Goal: Contribute content: Contribute content

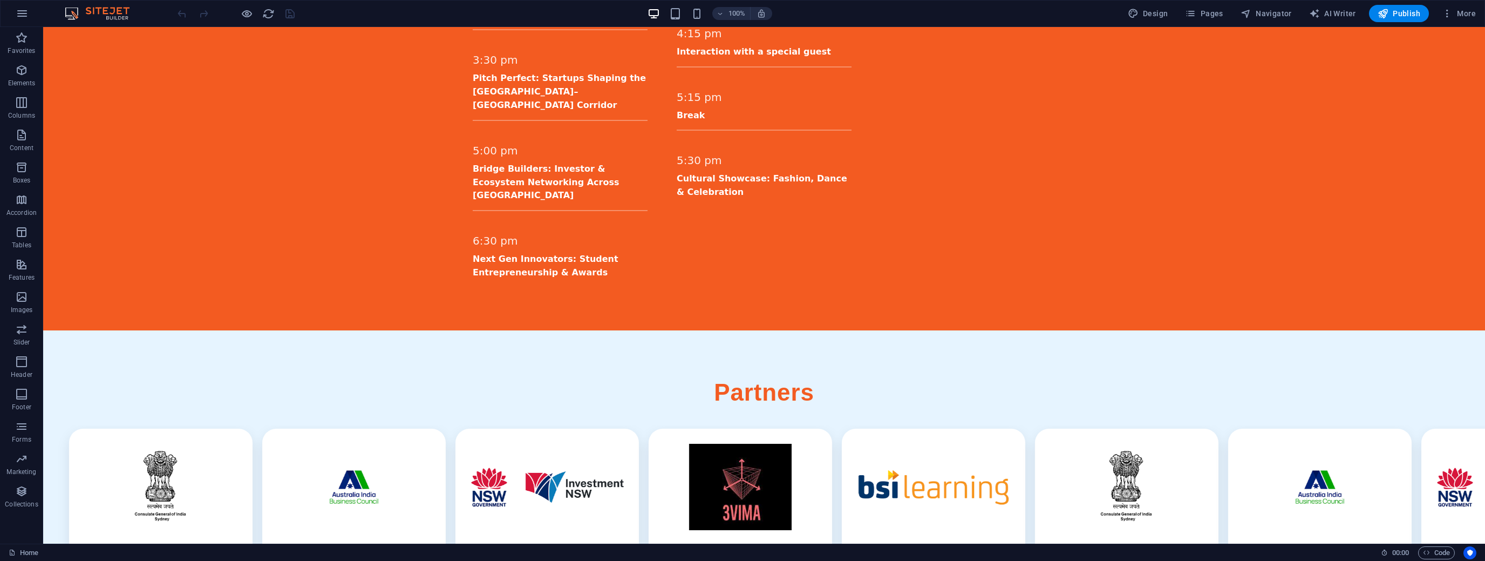
scroll to position [1897, 0]
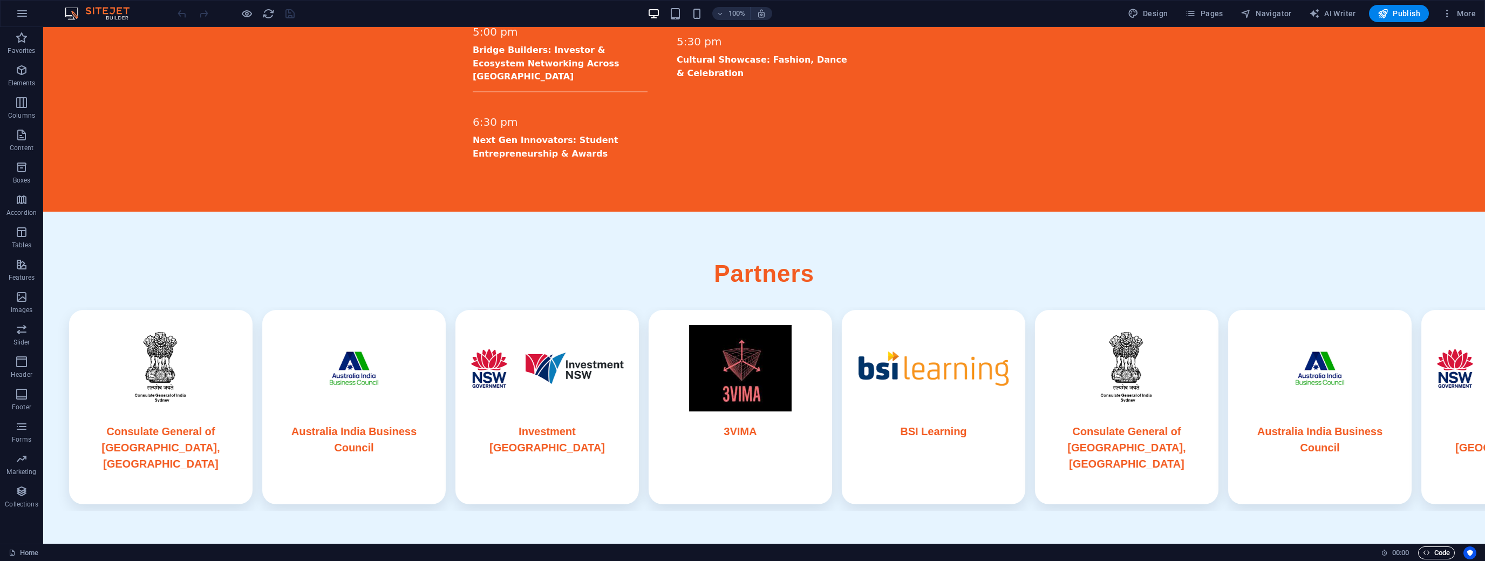
click at [1437, 553] on span "Code" at bounding box center [1436, 552] width 27 height 13
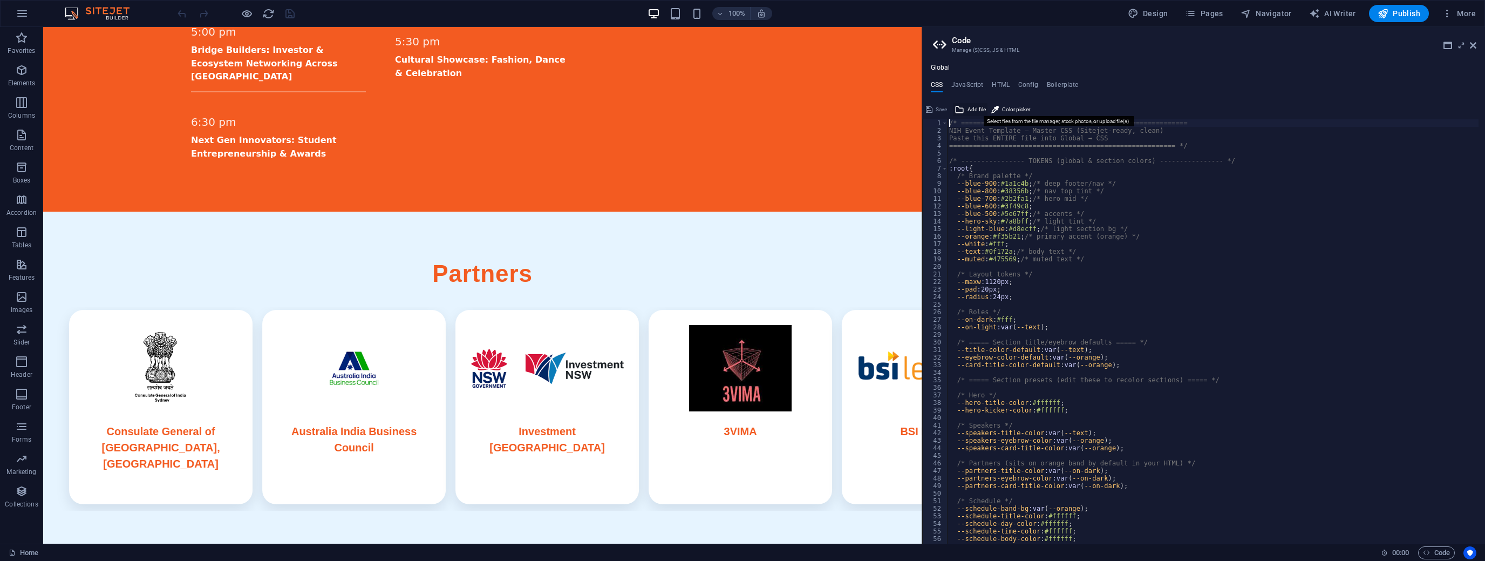
click at [970, 105] on span "Add file" at bounding box center [976, 109] width 18 height 13
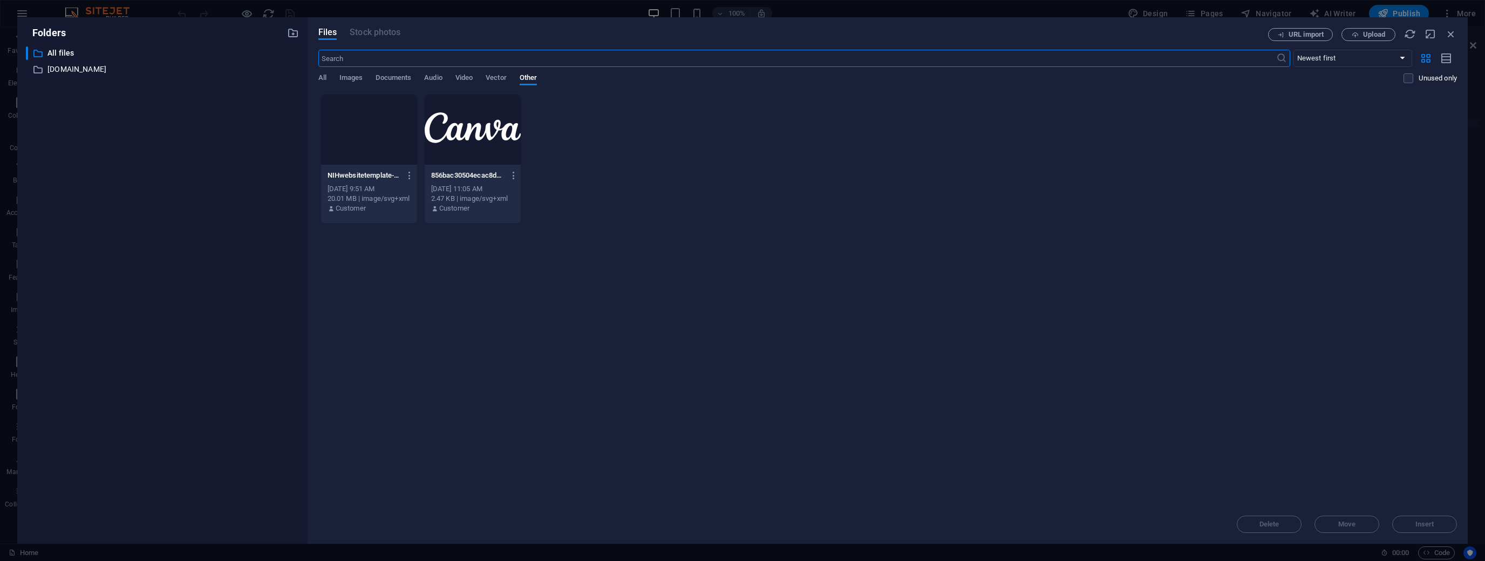
scroll to position [1806, 0]
click at [1477, 553] on div at bounding box center [1477, 553] width 0 height 0
click at [358, 80] on span "Images" at bounding box center [351, 78] width 24 height 15
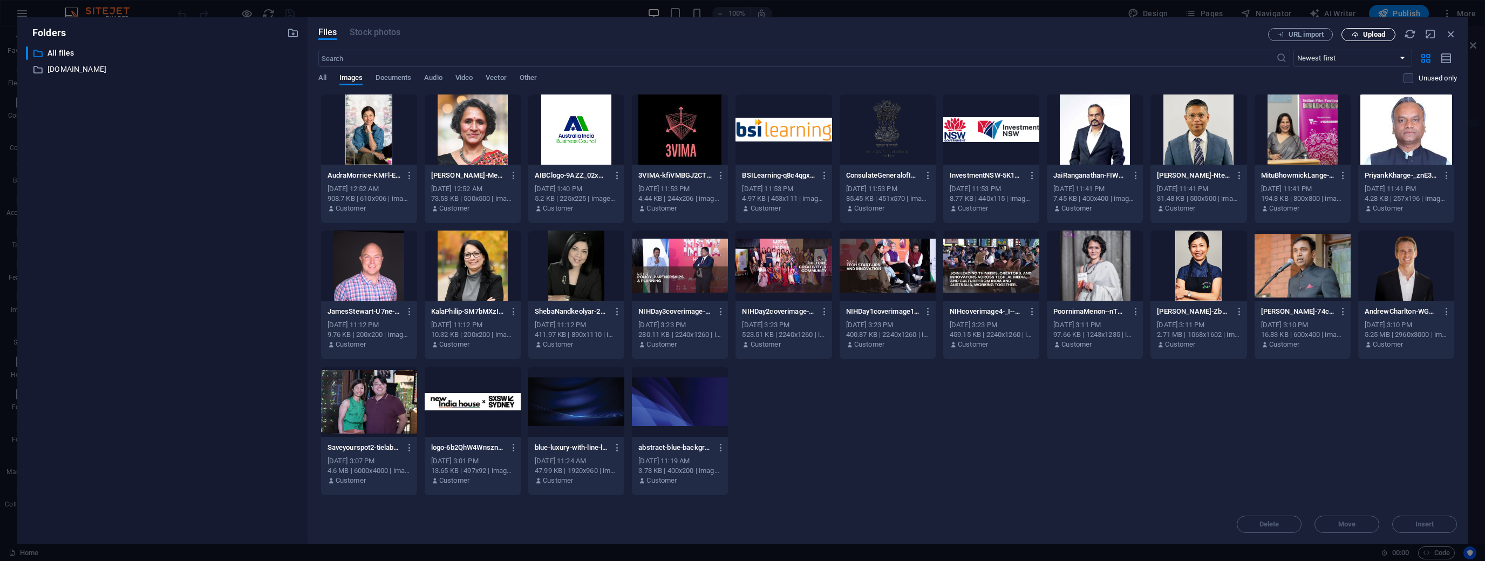
click at [1359, 36] on span "Upload" at bounding box center [1368, 34] width 44 height 7
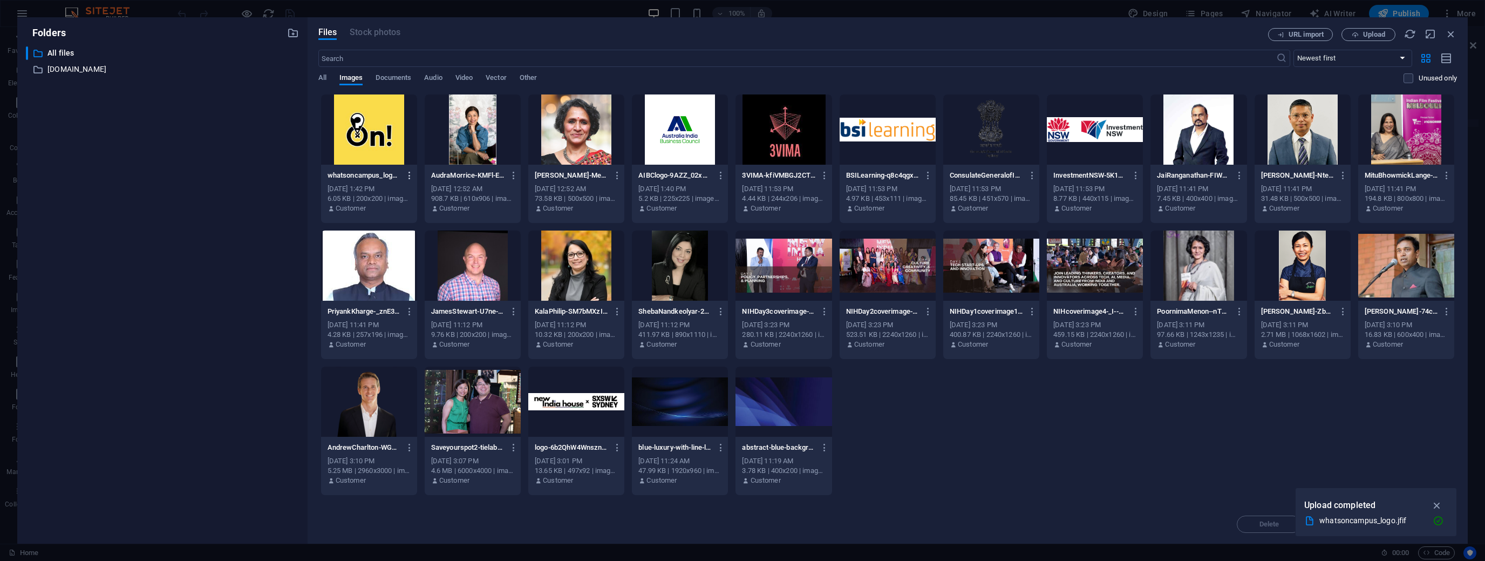
click at [410, 174] on icon "button" at bounding box center [410, 176] width 10 height 10
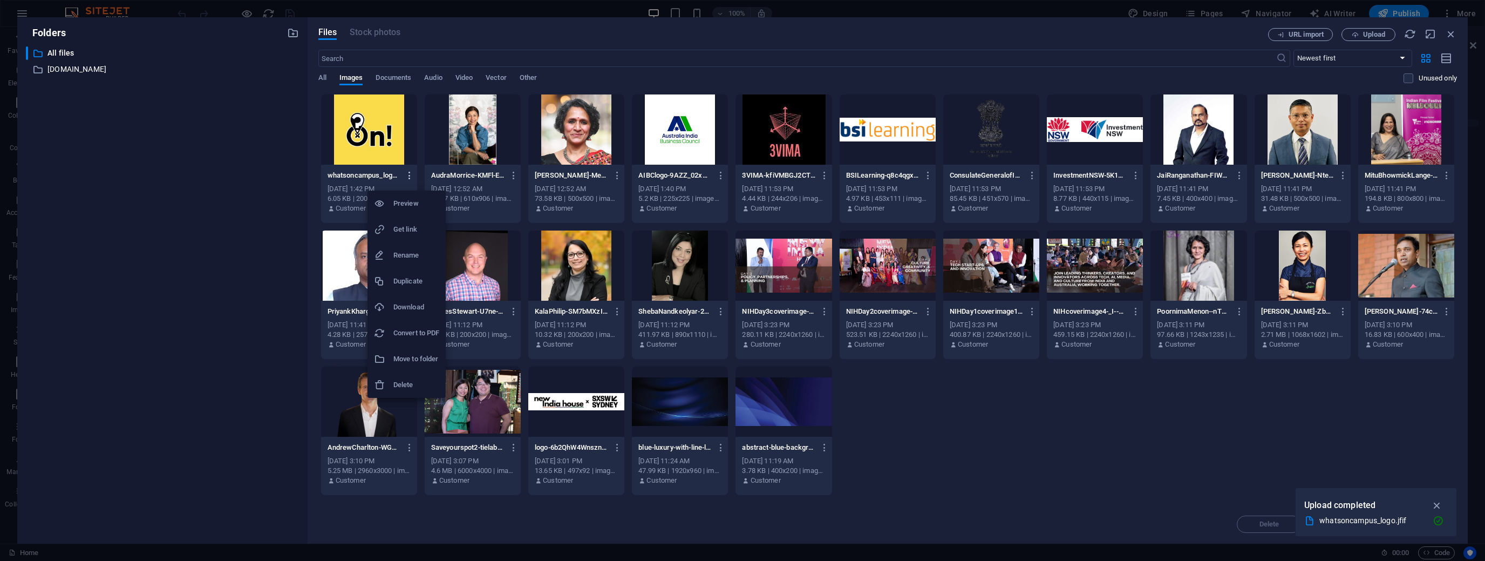
click at [410, 174] on div at bounding box center [742, 280] width 1485 height 561
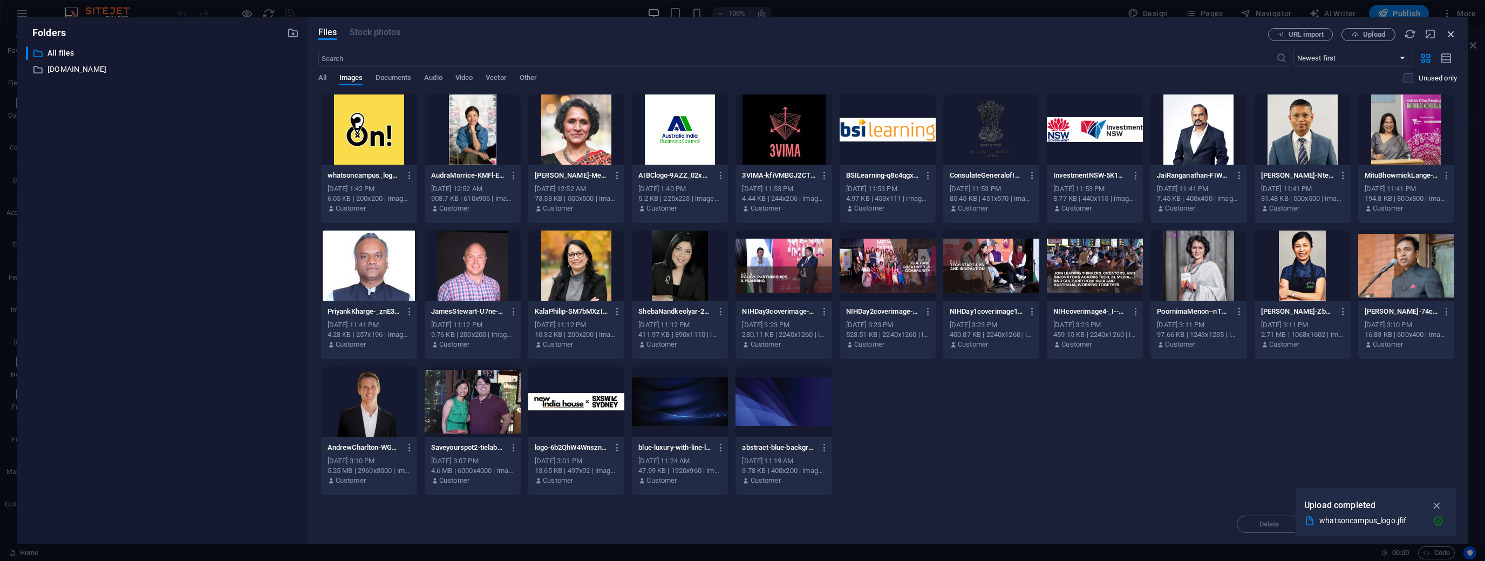
click at [1451, 34] on icon "button" at bounding box center [1451, 34] width 12 height 12
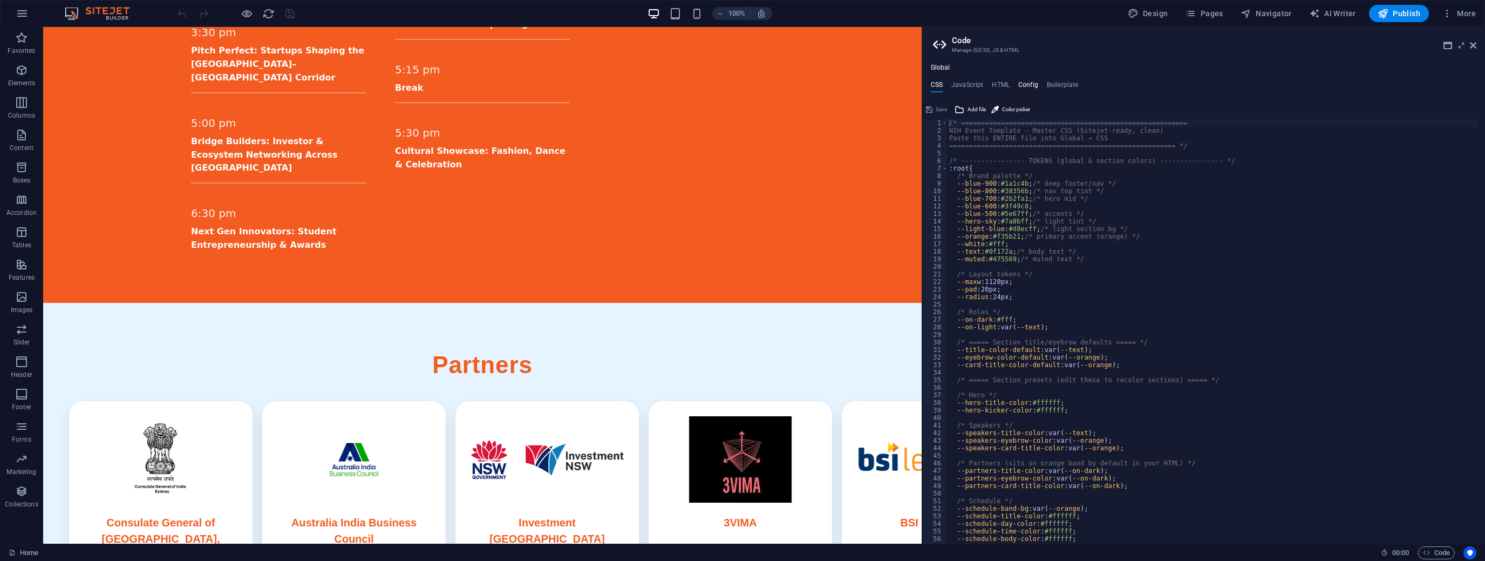
scroll to position [1897, 0]
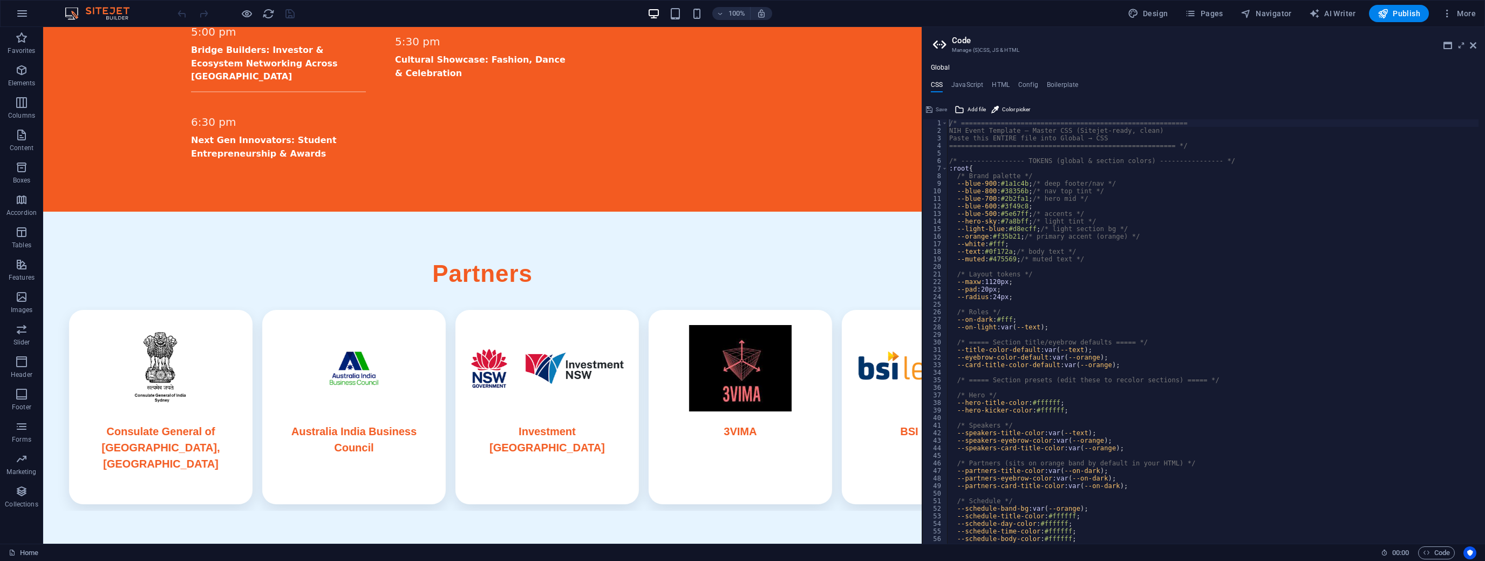
click at [990, 84] on ul "CSS JavaScript HTML Config Boilerplate" at bounding box center [1203, 87] width 563 height 12
click at [996, 84] on h4 "HTML" at bounding box center [1001, 87] width 18 height 12
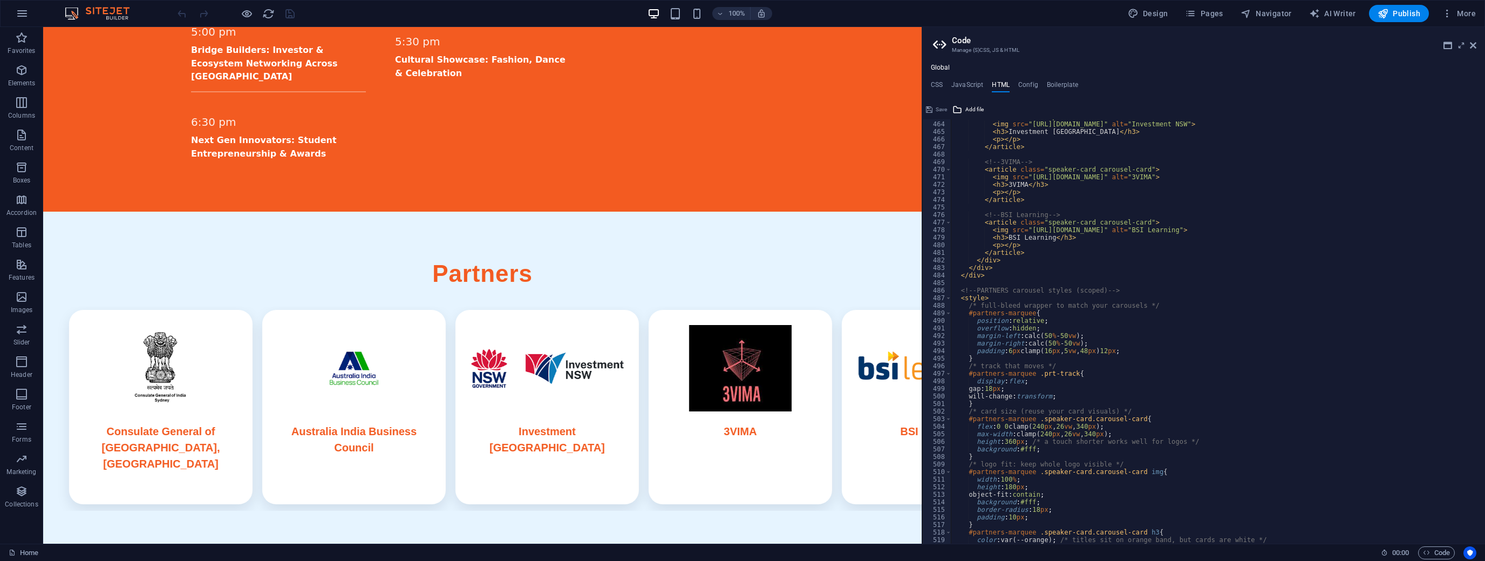
scroll to position [3470, 0]
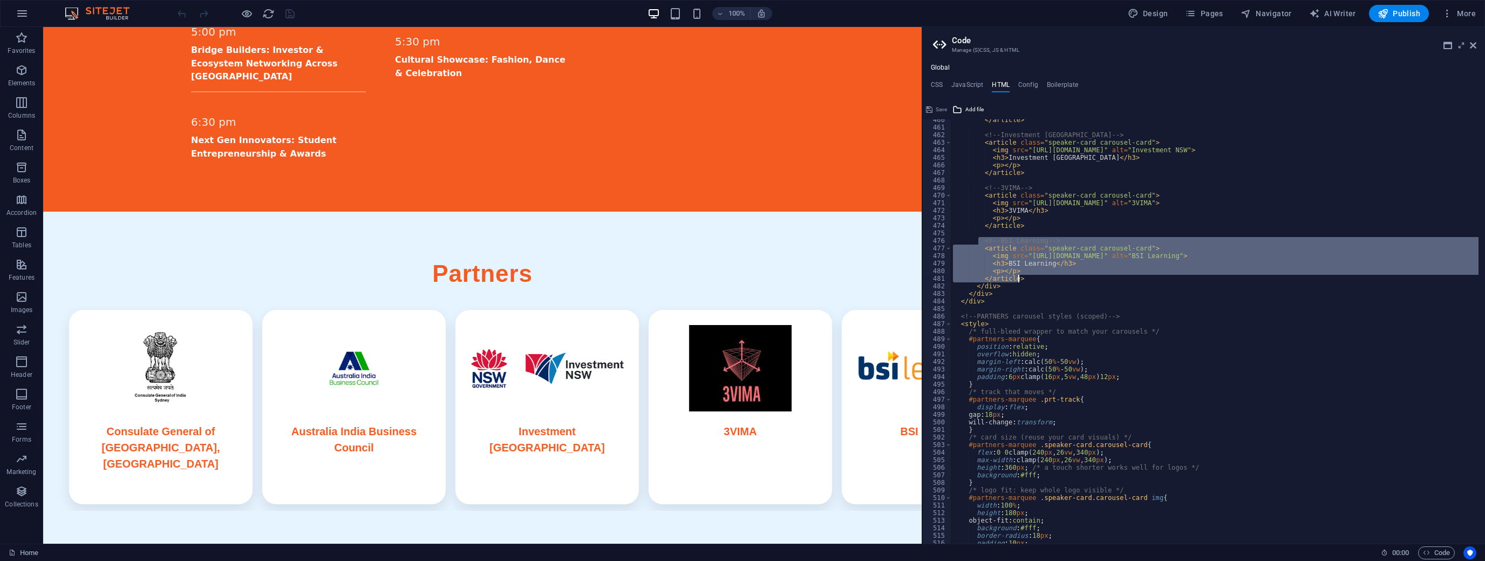
drag, startPoint x: 979, startPoint y: 241, endPoint x: 1019, endPoint y: 277, distance: 53.5
click at [1019, 277] on div "</ article > <!-- Investment NSW --> < article class = "speaker-card carousel-c…" at bounding box center [1331, 332] width 761 height 433
click at [1021, 278] on div "</ article > <!-- Investment NSW --> < article class = "speaker-card carousel-c…" at bounding box center [1215, 331] width 528 height 424
drag, startPoint x: 980, startPoint y: 240, endPoint x: 1021, endPoint y: 277, distance: 55.4
click at [1021, 277] on div "</ article > <!-- Investment NSW --> < article class = "speaker-card carousel-c…" at bounding box center [1331, 332] width 761 height 433
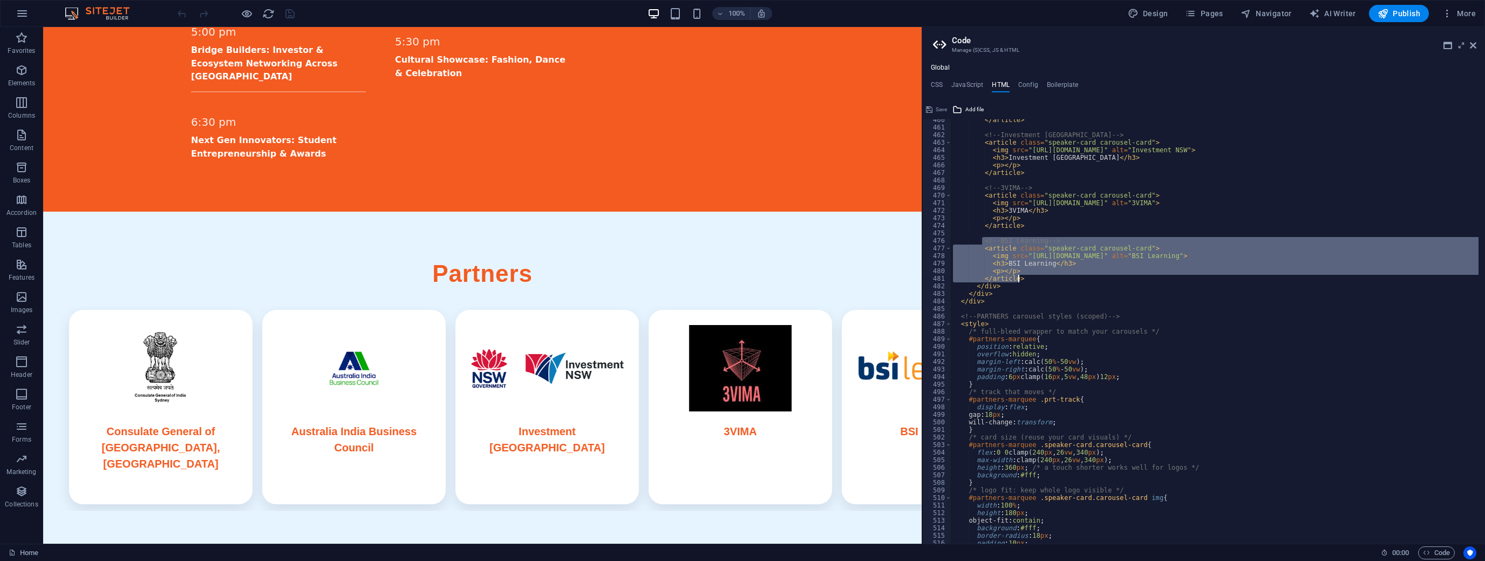
click at [1021, 277] on div "</ article > <!-- Investment NSW --> < article class = "speaker-card carousel-c…" at bounding box center [1215, 331] width 528 height 424
type textarea "</article>"
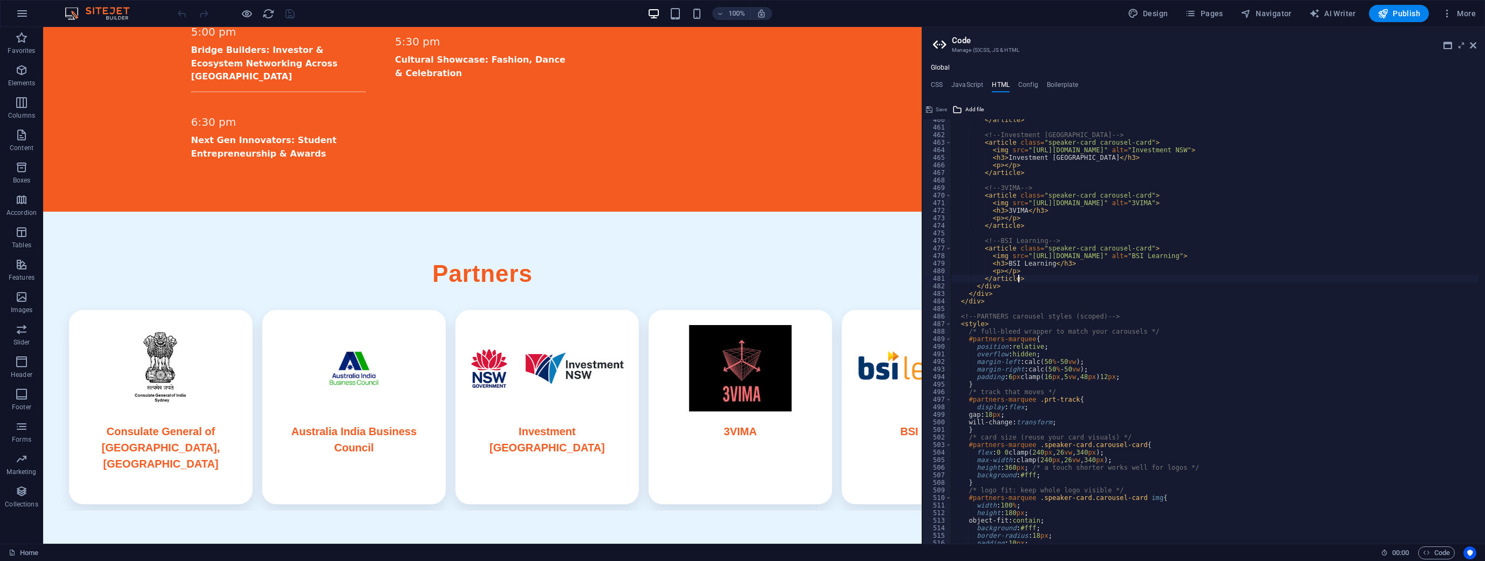
scroll to position [0, 2]
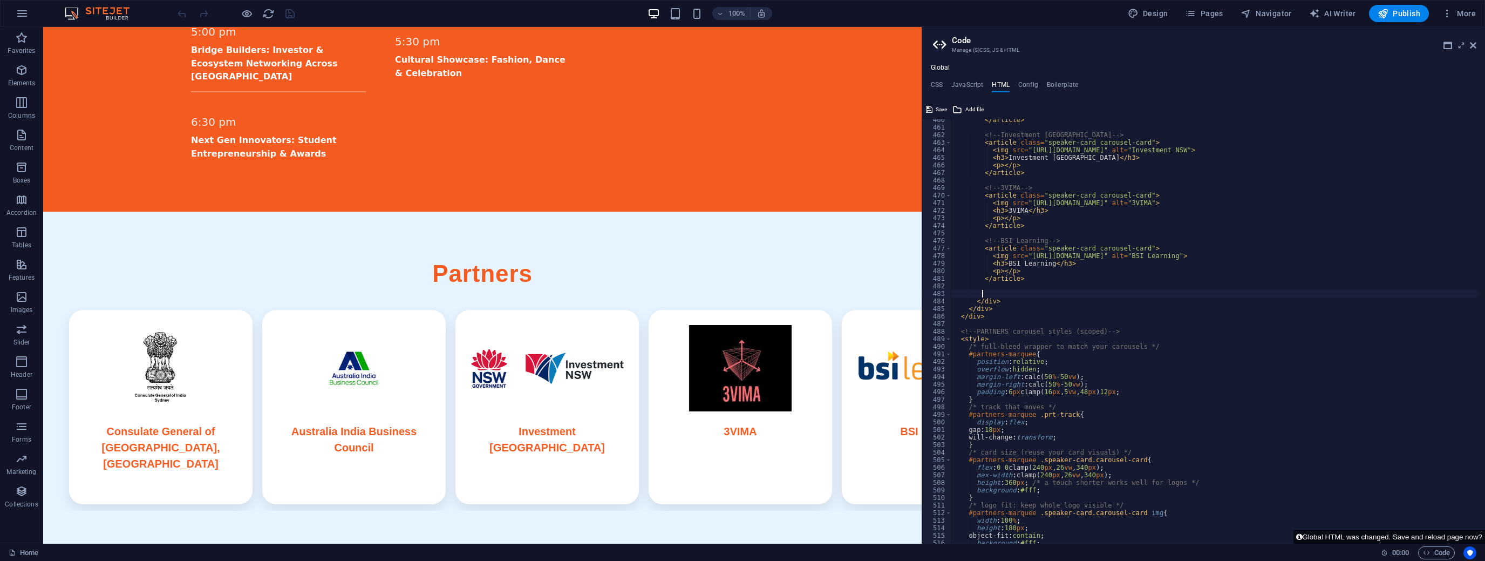
paste textarea "</article>"
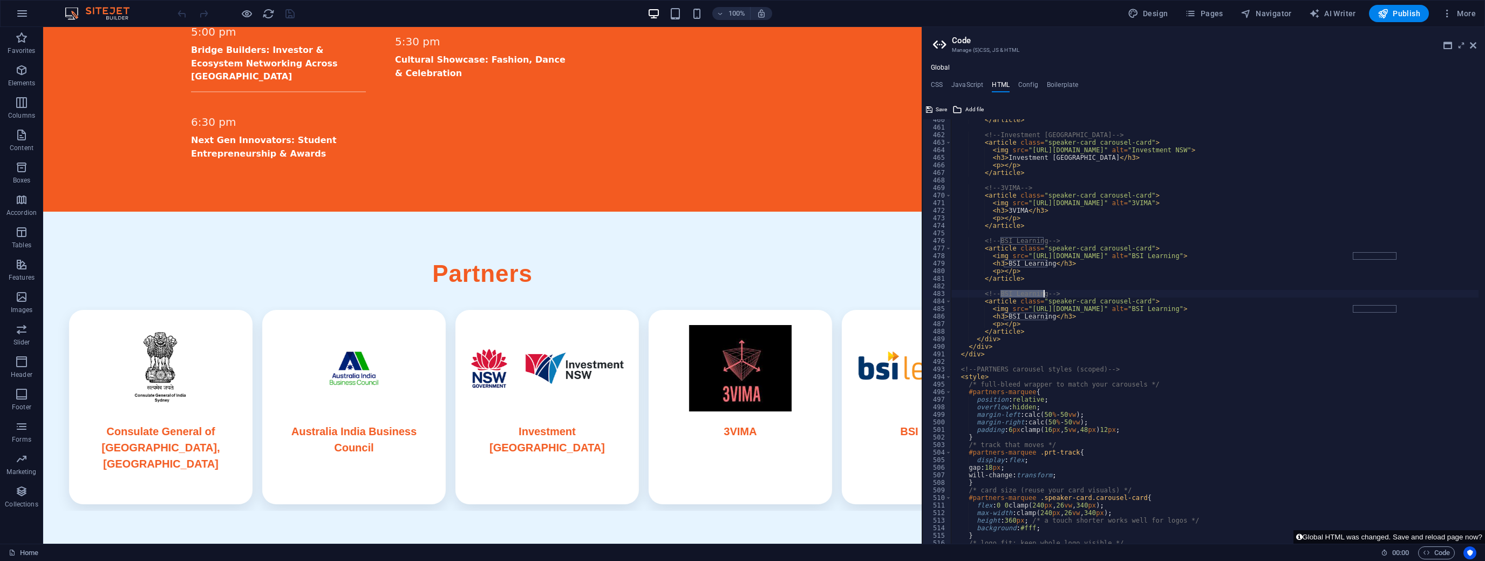
drag, startPoint x: 999, startPoint y: 291, endPoint x: 1042, endPoint y: 292, distance: 42.6
click at [1042, 292] on div "</ article > <!-- Investment NSW --> < article class = "speaker-card carousel-c…" at bounding box center [1331, 332] width 761 height 433
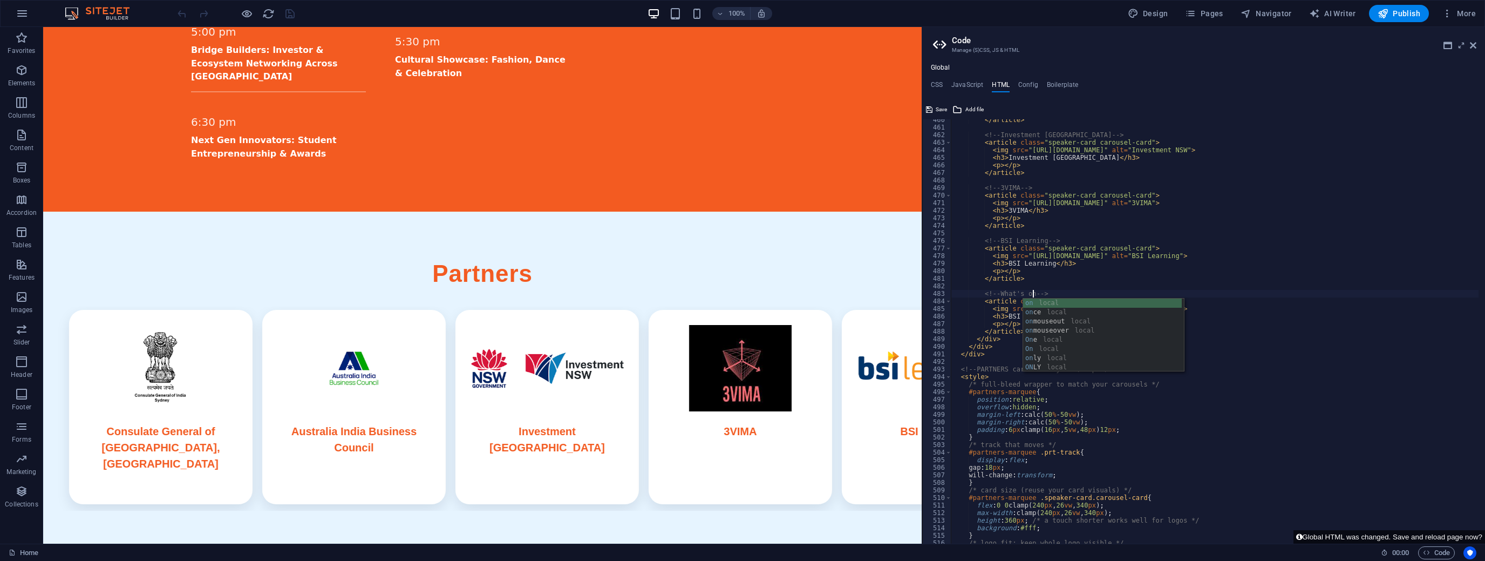
scroll to position [0, 6]
type textarea "<!-- What's on Campus -->"
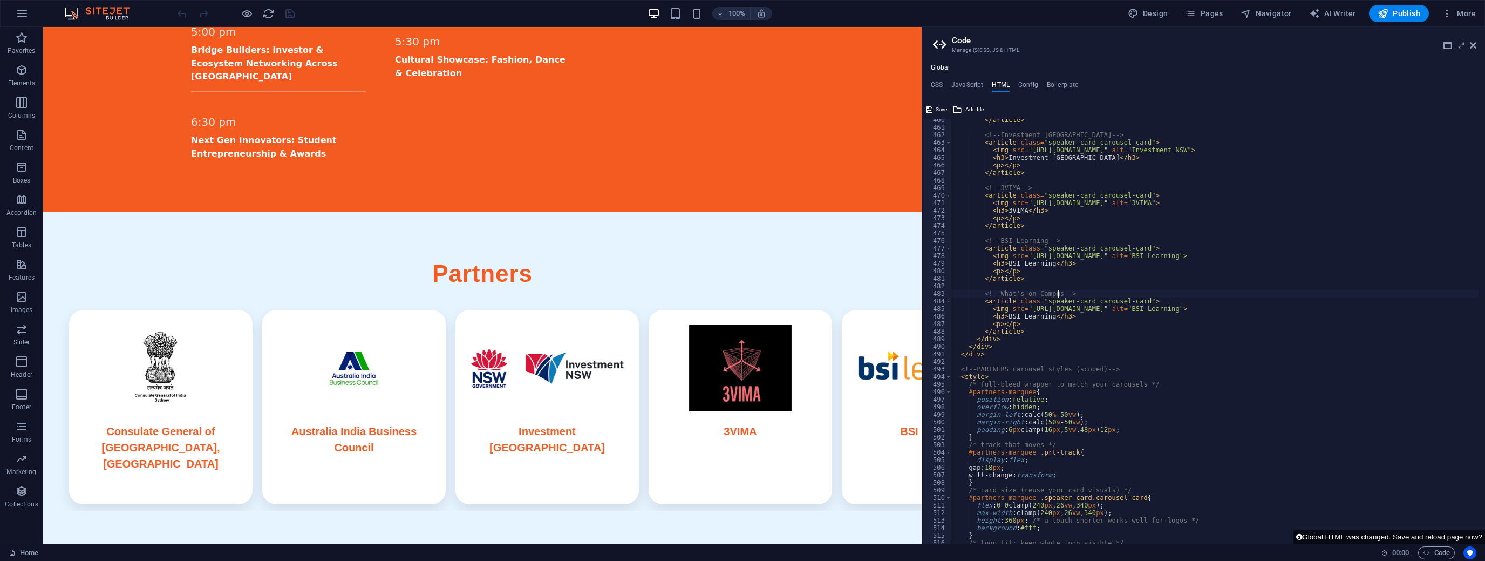
click at [1039, 233] on div "</ article > <!-- Investment NSW --> < article class = "speaker-card carousel-c…" at bounding box center [1331, 332] width 761 height 433
drag, startPoint x: 1056, startPoint y: 291, endPoint x: 1026, endPoint y: 291, distance: 30.8
click at [1026, 291] on div "</ article > <!-- Investment NSW --> < article class = "speaker-card carousel-c…" at bounding box center [1331, 332] width 761 height 433
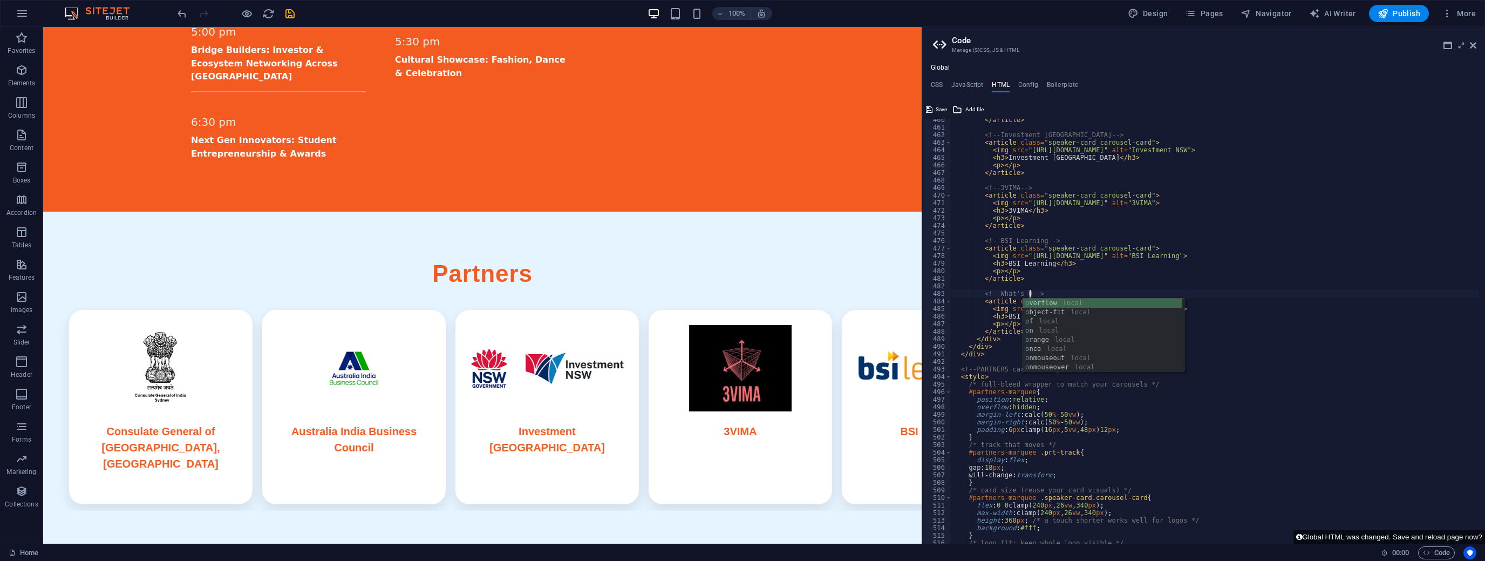
scroll to position [0, 6]
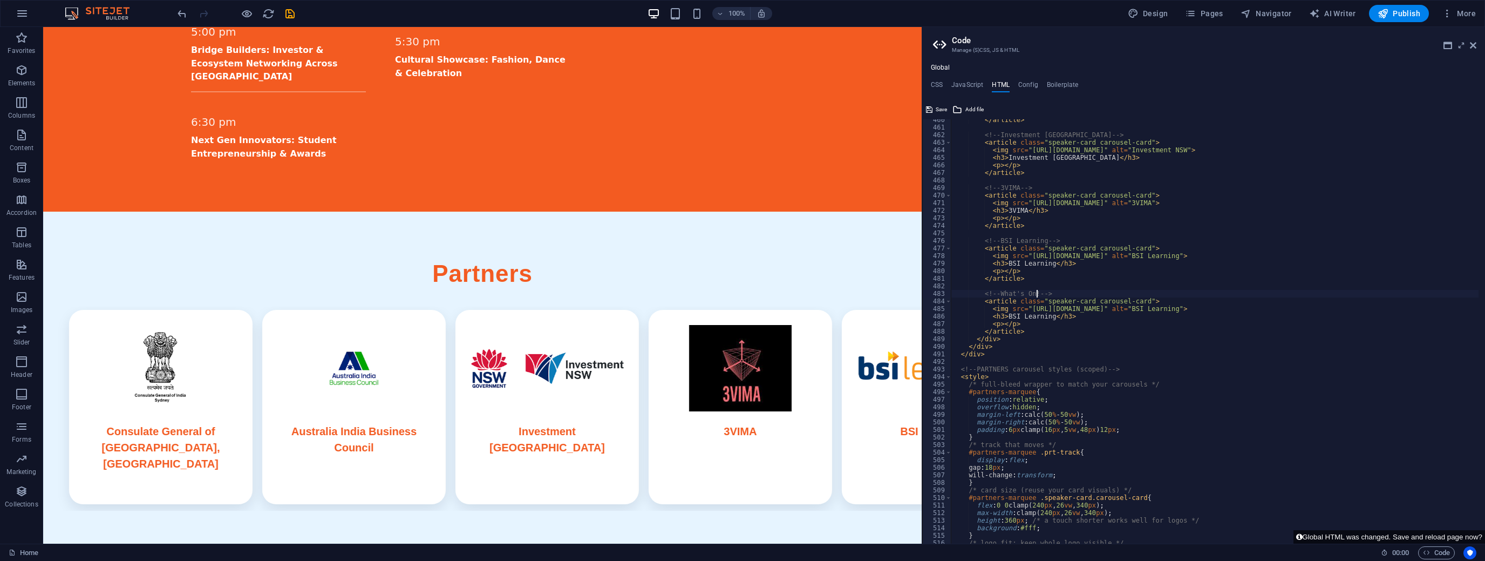
click at [1130, 270] on div "</ article > <!-- Investment NSW --> < article class = "speaker-card carousel-c…" at bounding box center [1331, 332] width 761 height 433
click at [1025, 292] on div "</ article > <!-- Investment NSW --> < article class = "speaker-card carousel-c…" at bounding box center [1331, 332] width 761 height 433
drag, startPoint x: 999, startPoint y: 295, endPoint x: 1036, endPoint y: 292, distance: 37.3
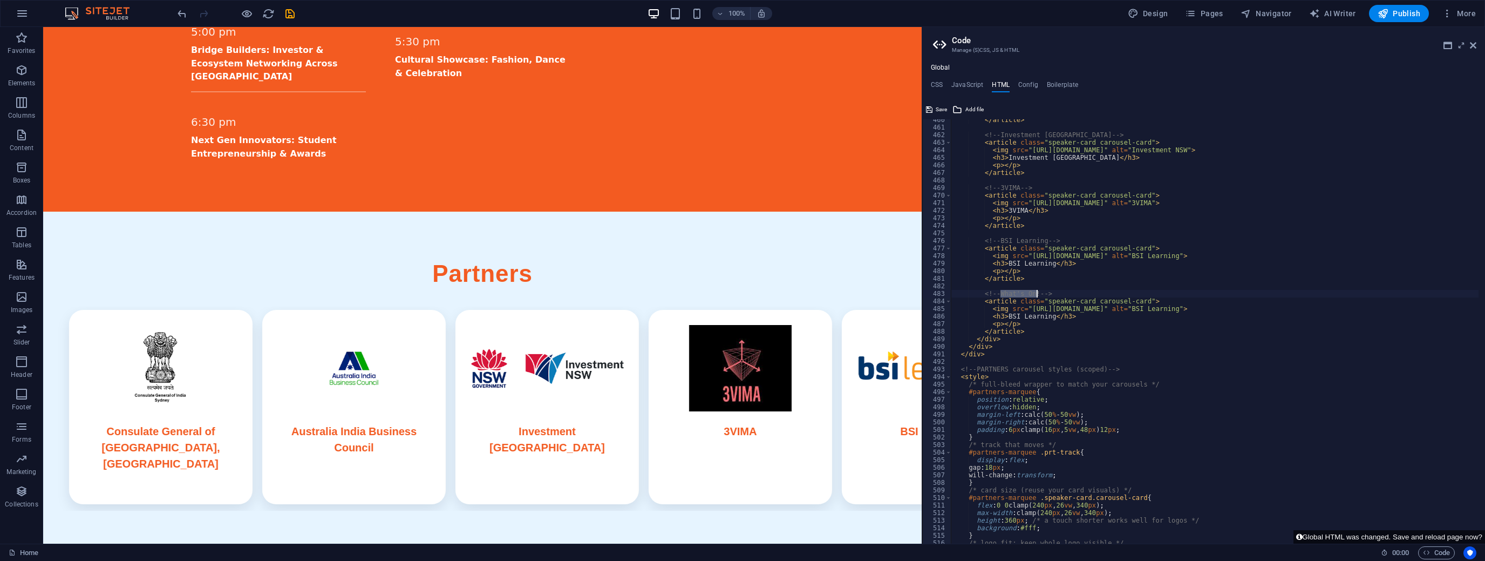
click at [1036, 292] on div "</ article > <!-- Investment NSW --> < article class = "speaker-card carousel-c…" at bounding box center [1331, 332] width 761 height 433
drag, startPoint x: 1004, startPoint y: 316, endPoint x: 1046, endPoint y: 316, distance: 42.6
click at [1046, 316] on div "</ article > <!-- Investment NSW --> < article class = "speaker-card carousel-c…" at bounding box center [1331, 332] width 761 height 433
paste textarea "What's On!"
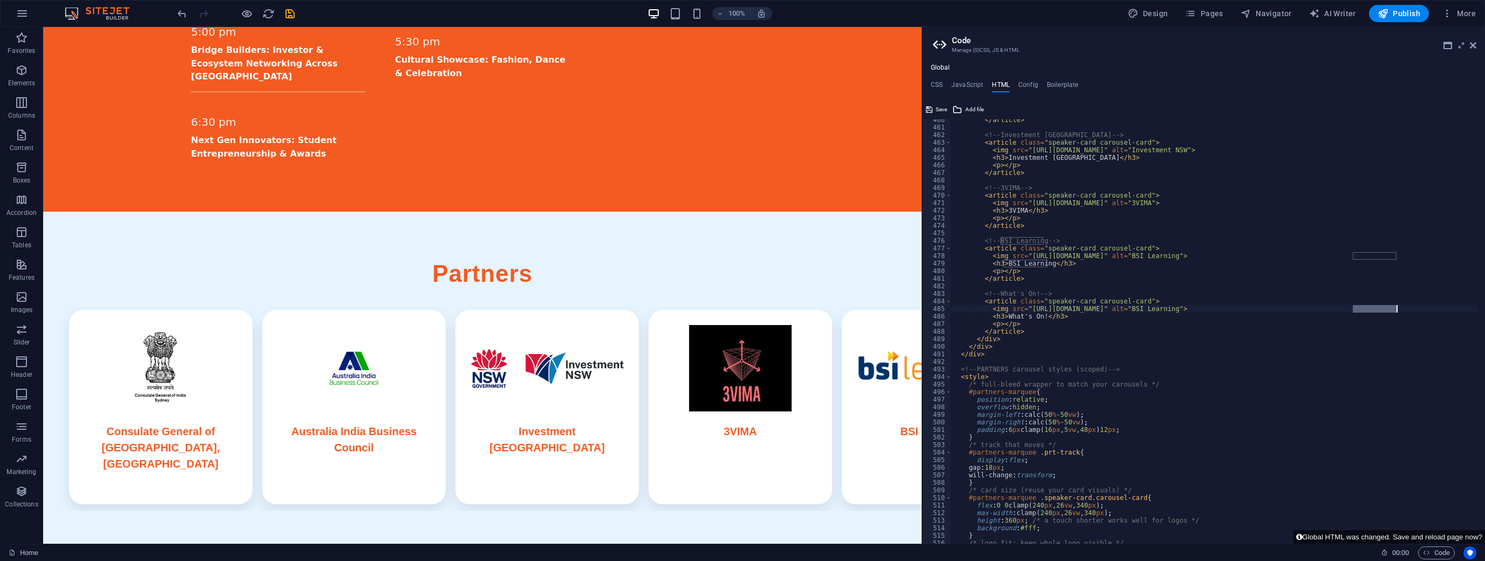
drag, startPoint x: 1352, startPoint y: 308, endPoint x: 1395, endPoint y: 308, distance: 43.2
click at [1395, 308] on div "</ article > <!-- Investment NSW --> < article class = "speaker-card carousel-c…" at bounding box center [1331, 332] width 761 height 433
paste textarea "What's On!"
click at [1024, 309] on div "</ article > <!-- Investment NSW --> < article class = "speaker-card carousel-c…" at bounding box center [1331, 332] width 761 height 433
click at [961, 103] on icon at bounding box center [957, 109] width 10 height 13
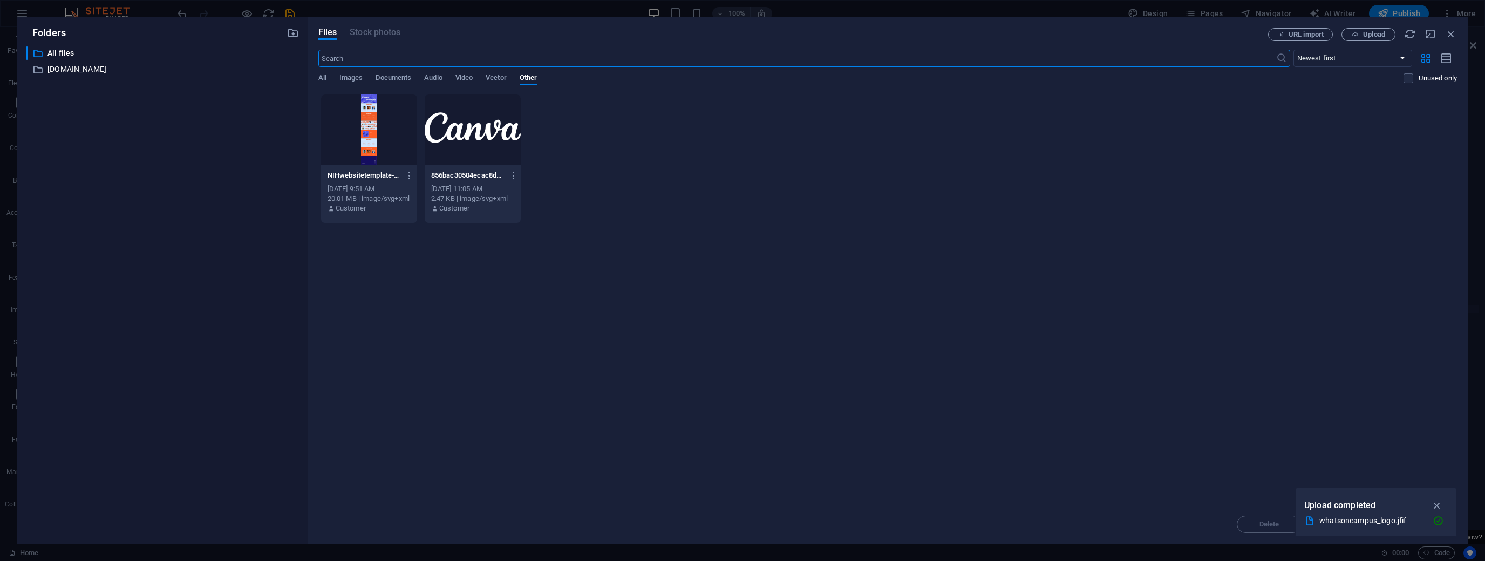
scroll to position [1806, 0]
click at [351, 79] on span "Images" at bounding box center [351, 78] width 24 height 15
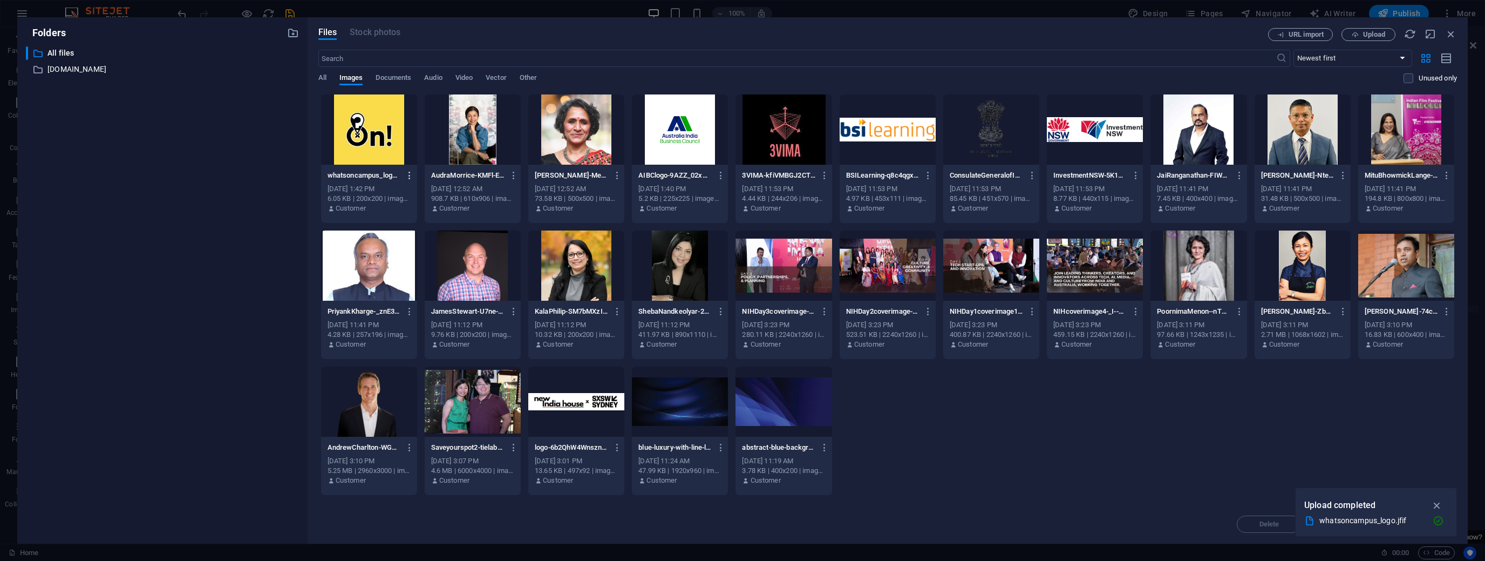
click at [406, 174] on icon "button" at bounding box center [410, 176] width 10 height 10
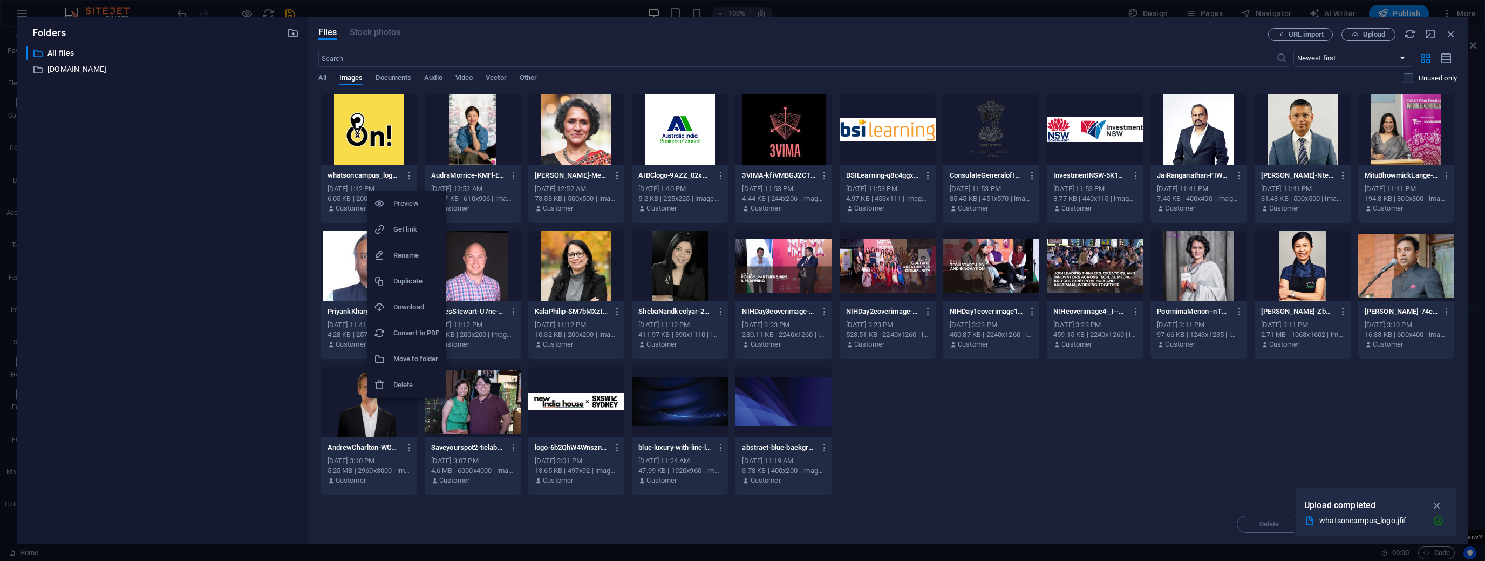
click at [407, 228] on h6 "Get link" at bounding box center [416, 229] width 46 height 13
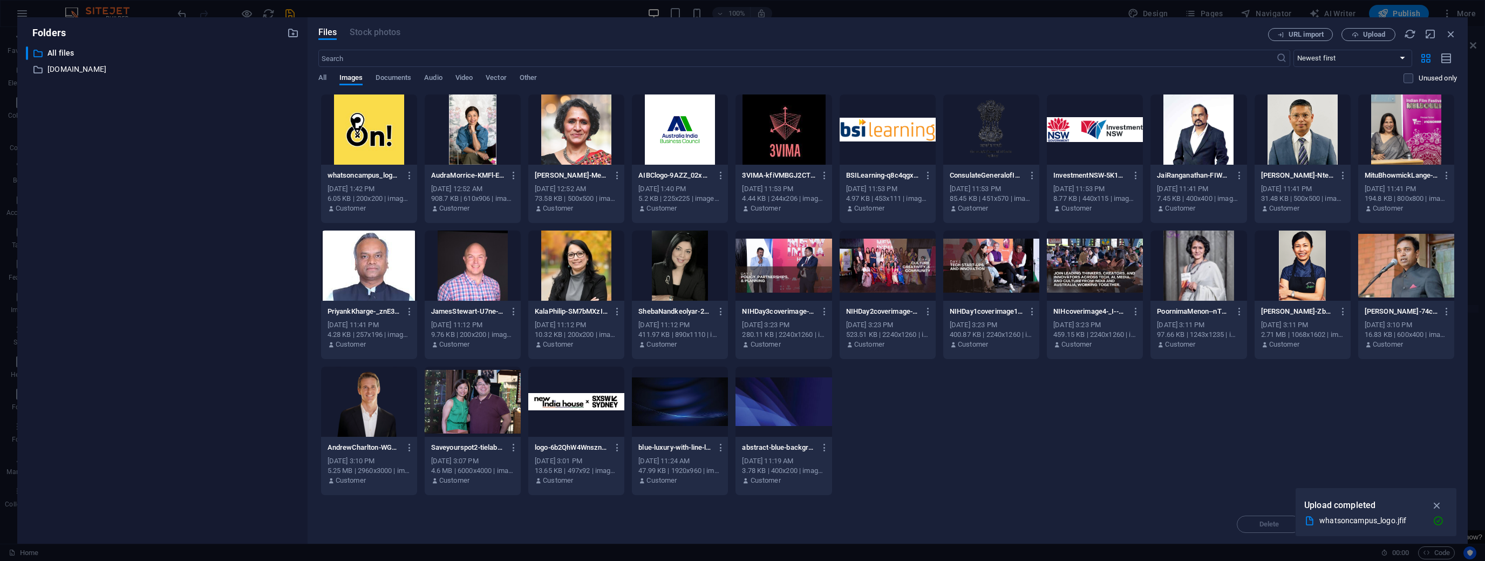
drag, startPoint x: 1446, startPoint y: 36, endPoint x: 1413, endPoint y: 78, distance: 53.3
click at [1446, 36] on icon "button" at bounding box center [1451, 34] width 12 height 12
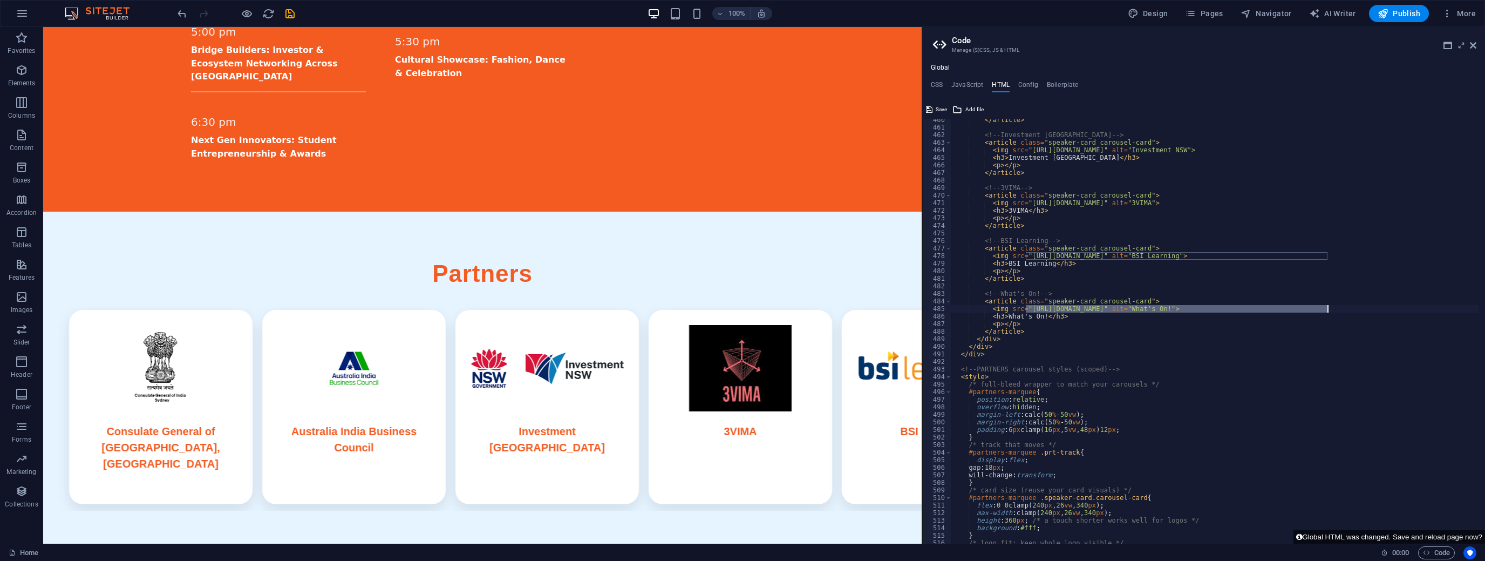
drag, startPoint x: 1026, startPoint y: 308, endPoint x: 1326, endPoint y: 309, distance: 300.0
click at [1326, 309] on div "</ article > <!-- Investment NSW --> < article class = "speaker-card carousel-c…" at bounding box center [1331, 332] width 761 height 433
paste textarea "603834/whatsoncampus_logo-Jc5cR2jwgOyA1lrgPO_l7Q.jfif"
type textarea "<img src="[URL][DOMAIN_NAME]" alt="What's On!">"
click at [1378, 530] on button "Global HTML was changed. Save and reload page now?" at bounding box center [1389, 536] width 192 height 13
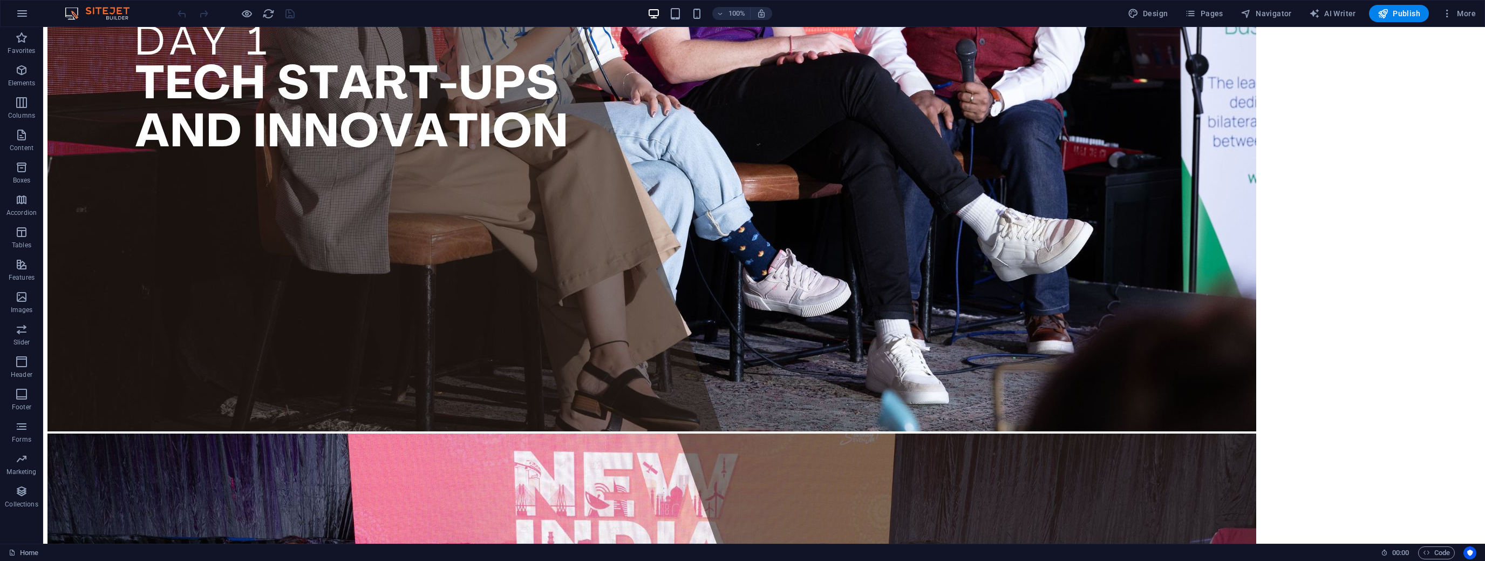
scroll to position [388, 0]
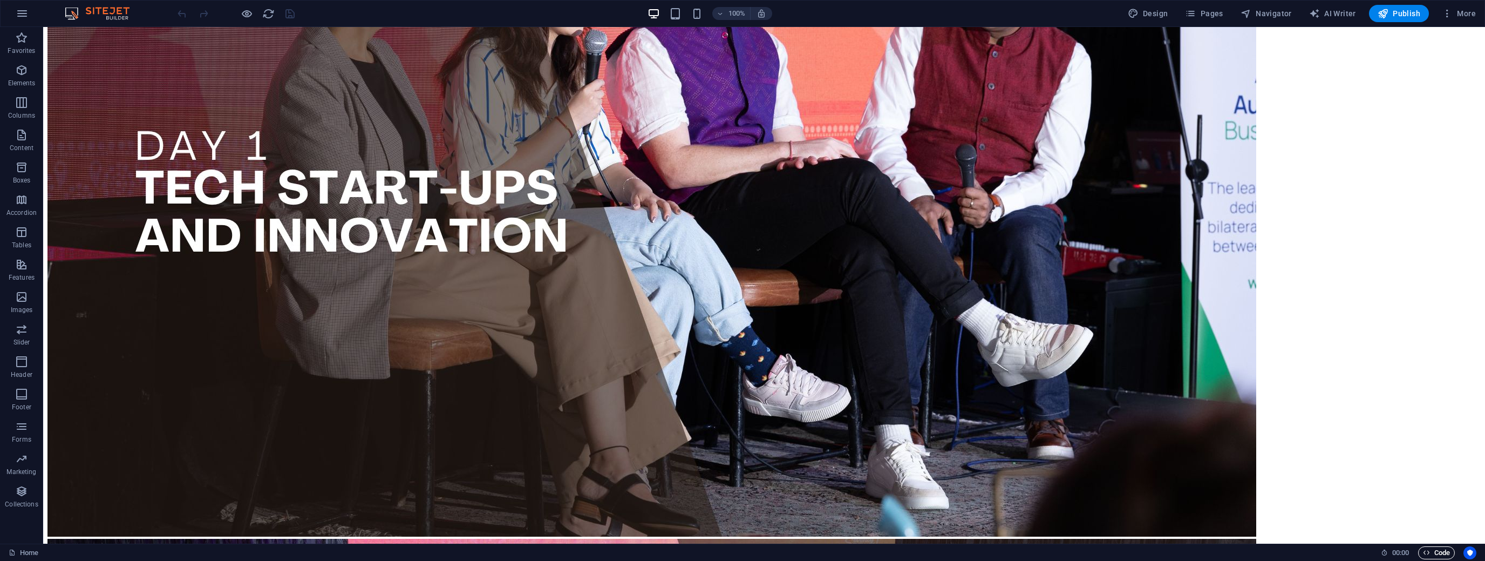
click at [1431, 548] on span "Code" at bounding box center [1436, 552] width 27 height 13
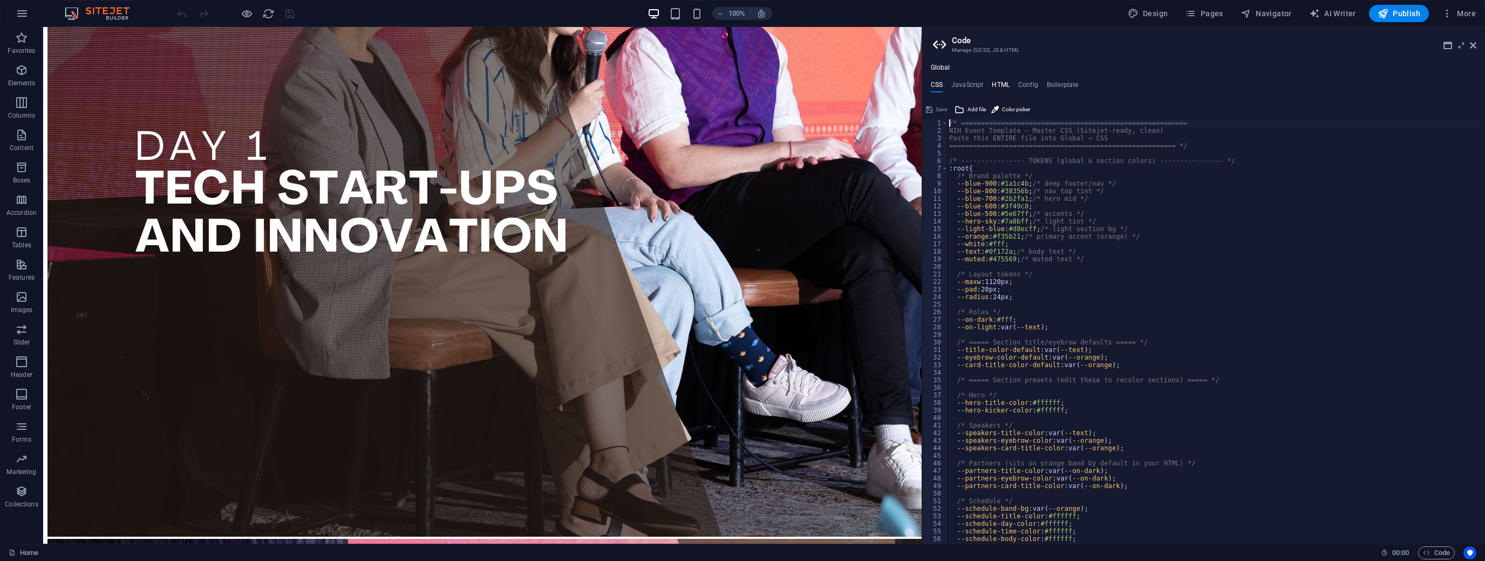
click at [990, 85] on ul "CSS JavaScript HTML Config Boilerplate" at bounding box center [1203, 87] width 563 height 12
click at [993, 84] on h4 "HTML" at bounding box center [1001, 87] width 18 height 12
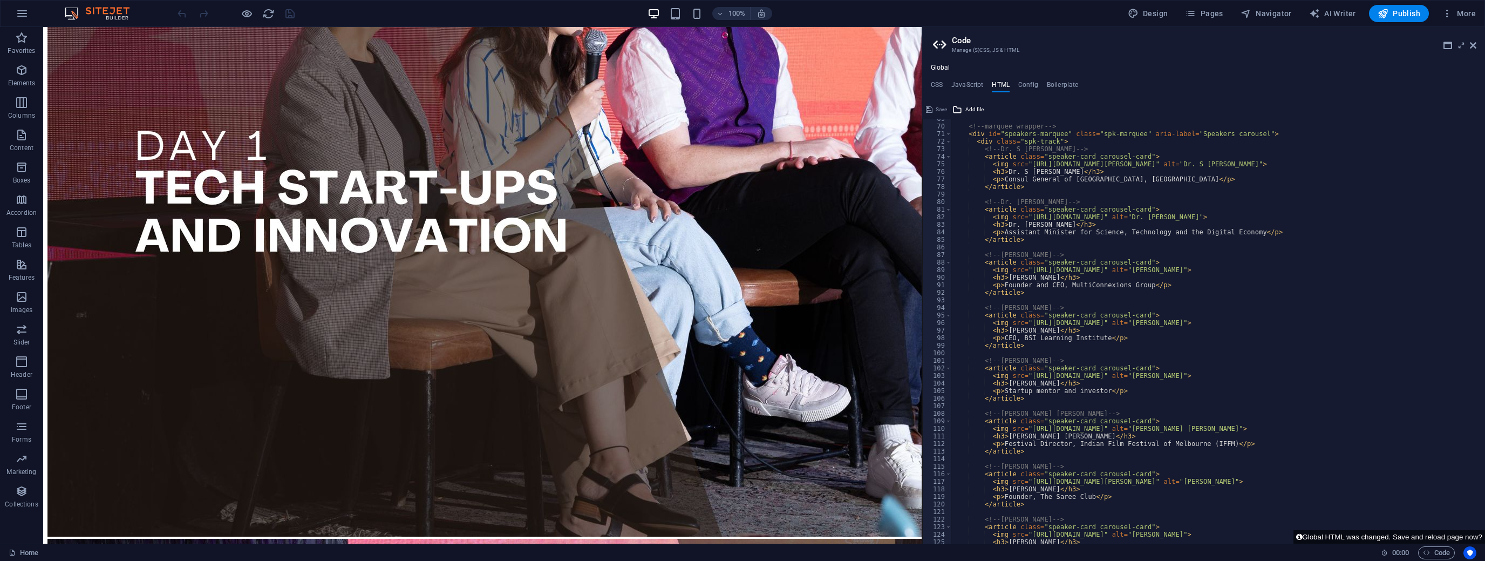
scroll to position [544, 0]
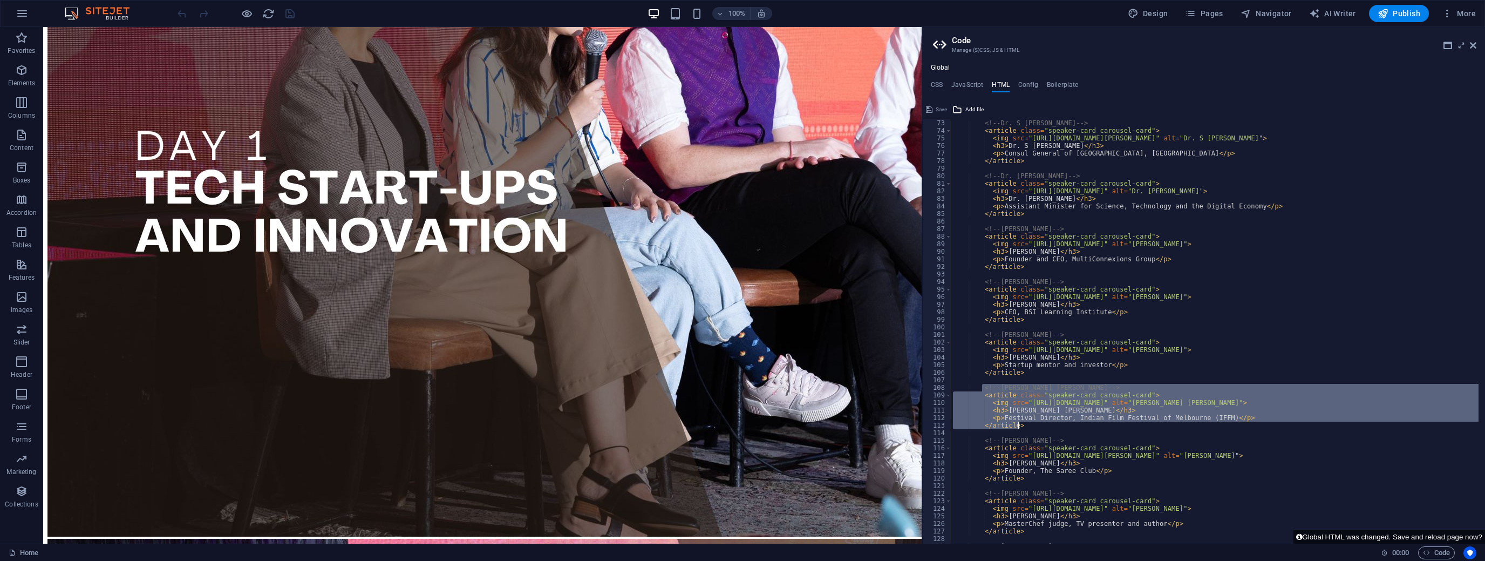
drag, startPoint x: 981, startPoint y: 388, endPoint x: 1021, endPoint y: 425, distance: 54.2
click at [1021, 425] on div "<!-- Dr. S [PERSON_NAME] --> < article class = "speaker-card carousel-card" > <…" at bounding box center [1331, 335] width 761 height 433
type textarea "<p>Festival Director, Indian Film Festival of Melbourne (IFFM)</p> </article>"
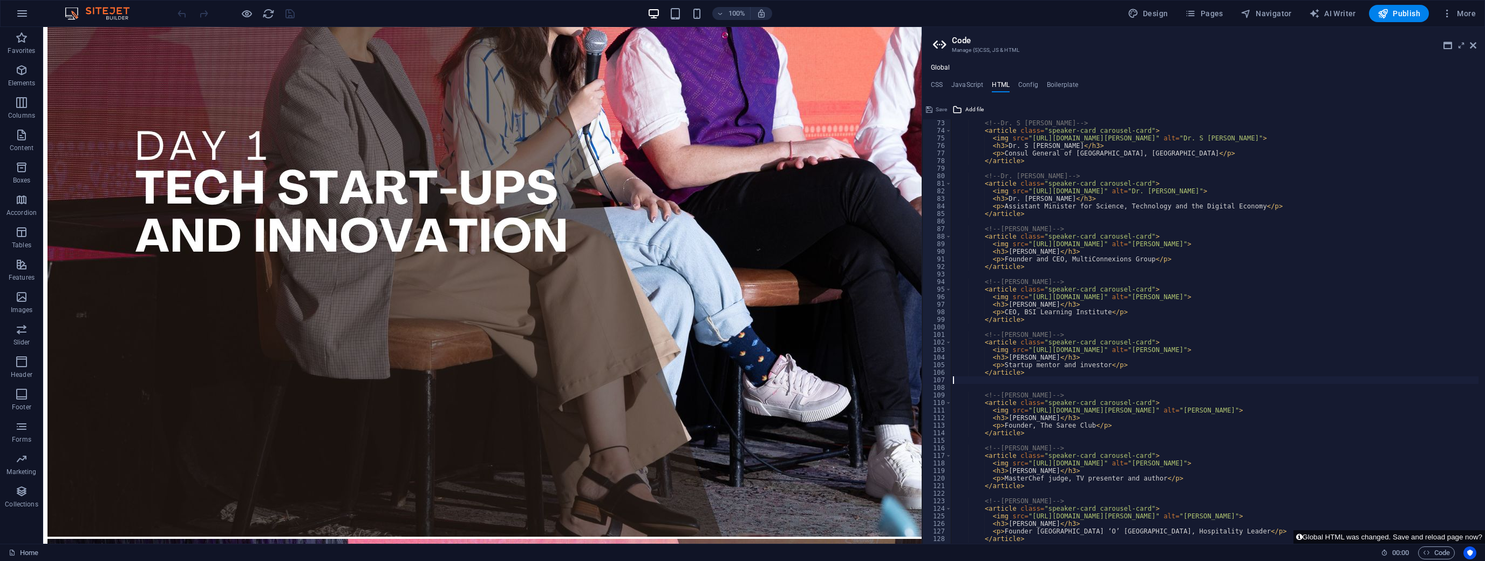
type textarea "</article>"
click at [1321, 533] on button "Global HTML was changed. Save and reload page now?" at bounding box center [1389, 536] width 192 height 13
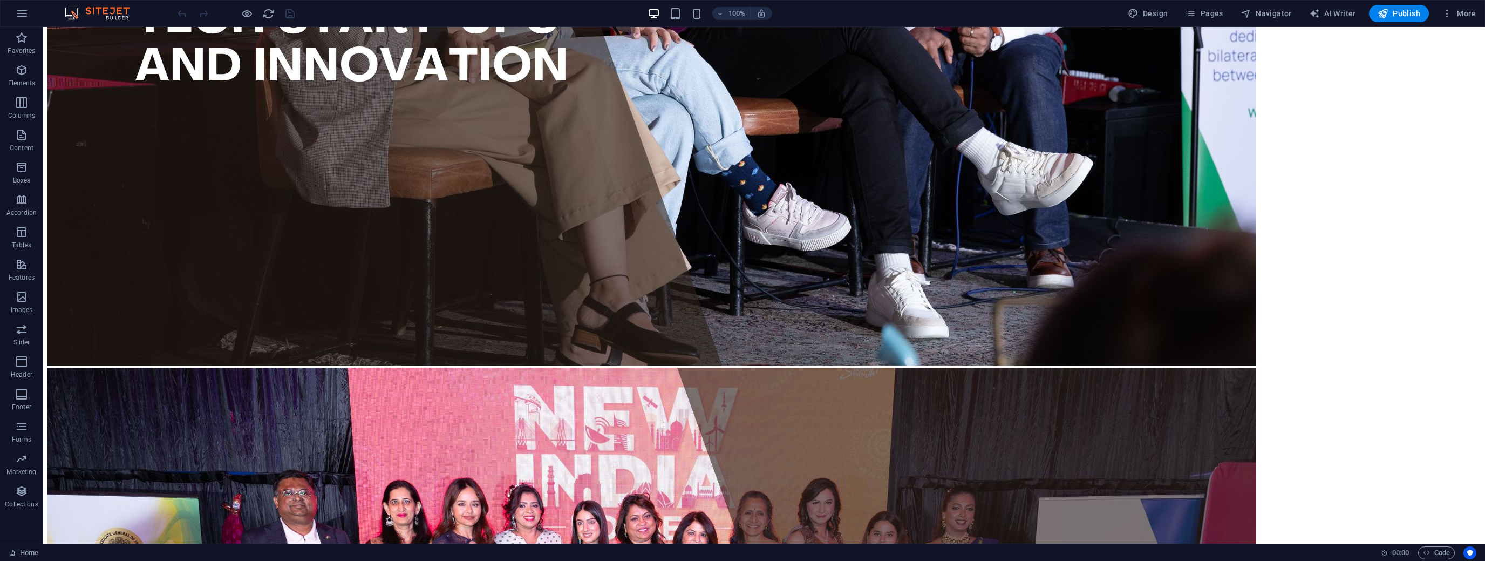
scroll to position [518, 0]
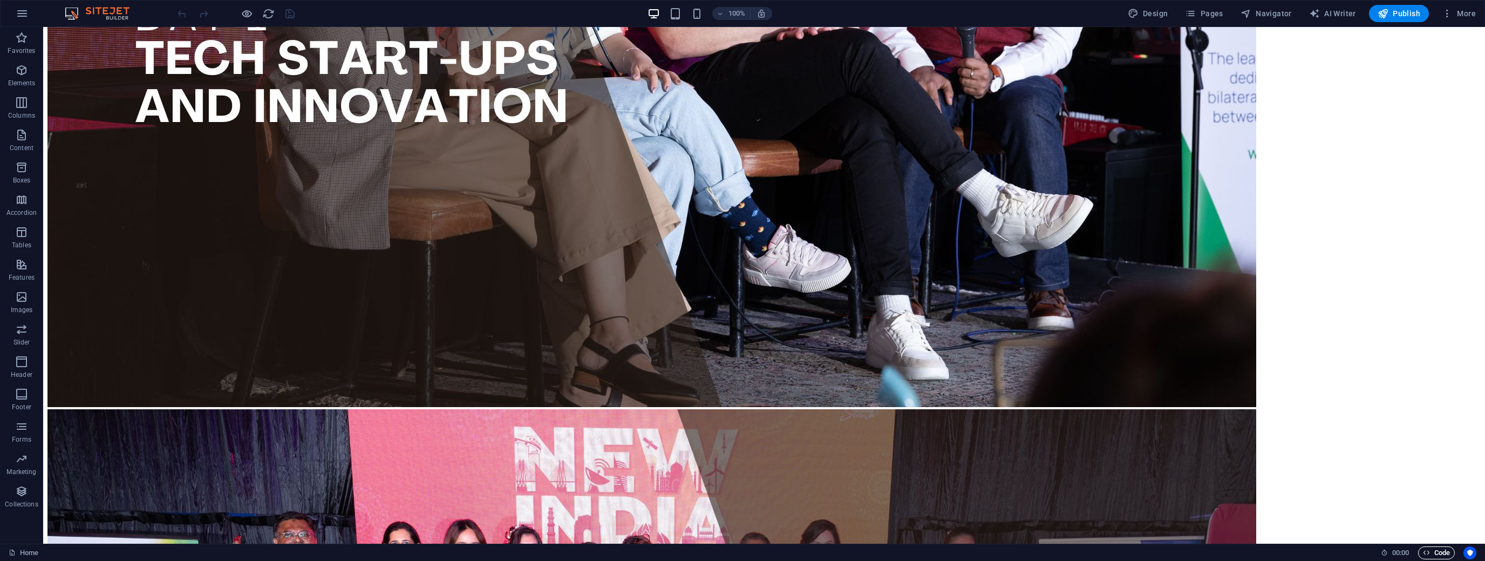
click at [1435, 546] on span "Code" at bounding box center [1436, 552] width 27 height 13
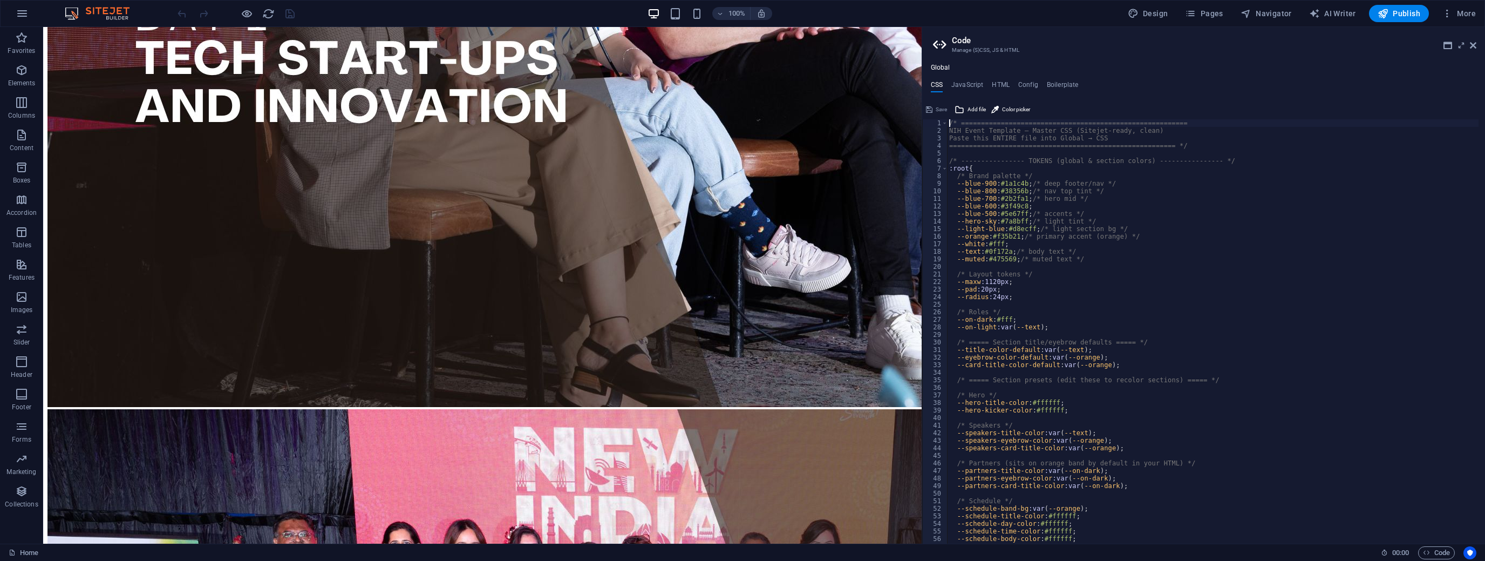
scroll to position [207, 0]
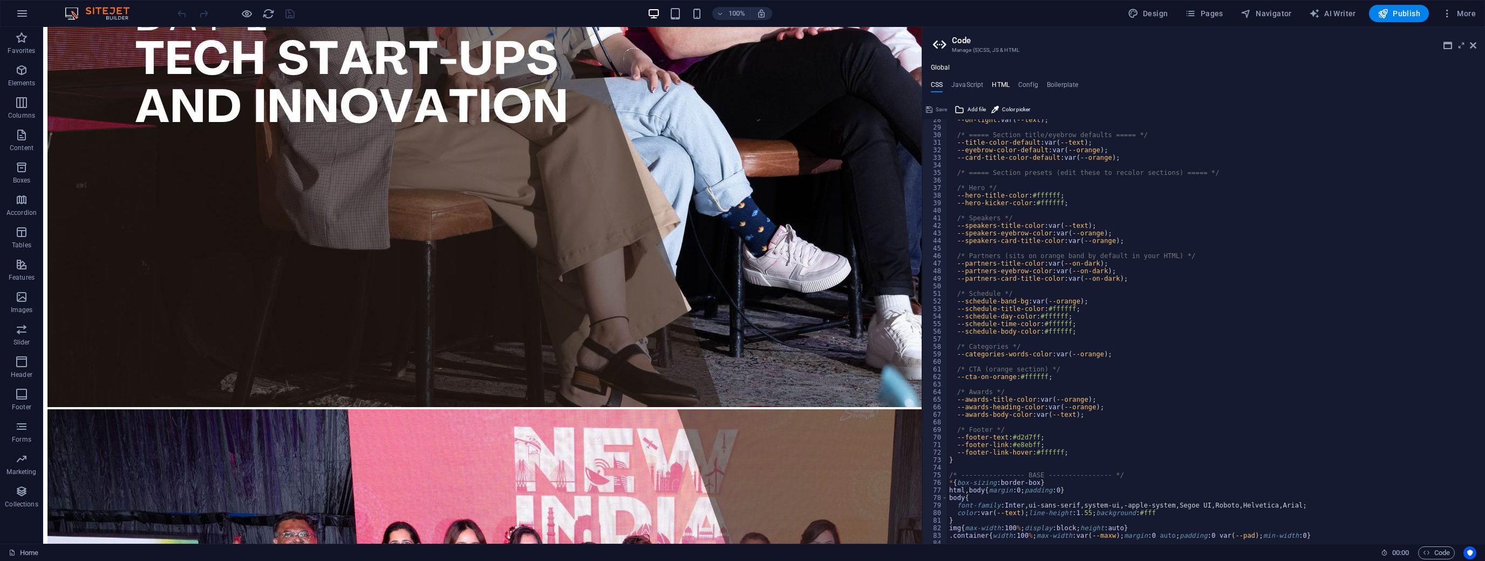
click at [1004, 81] on h4 "HTML" at bounding box center [1001, 87] width 18 height 12
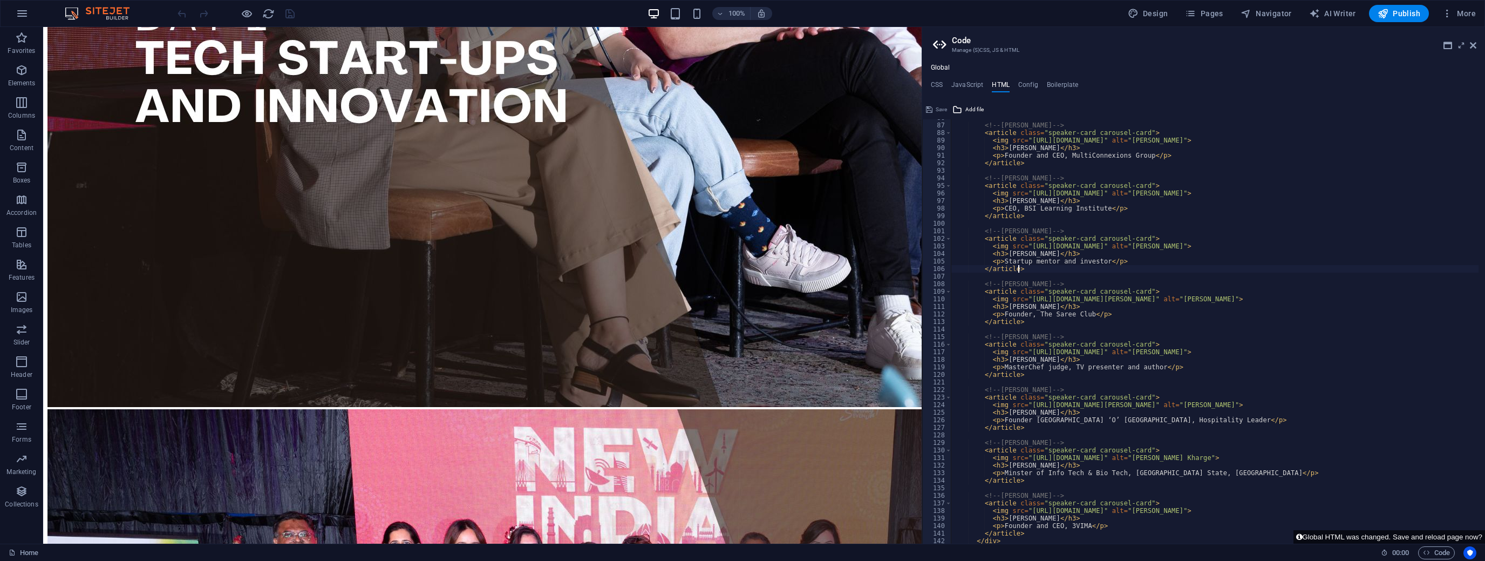
scroll to position [699, 0]
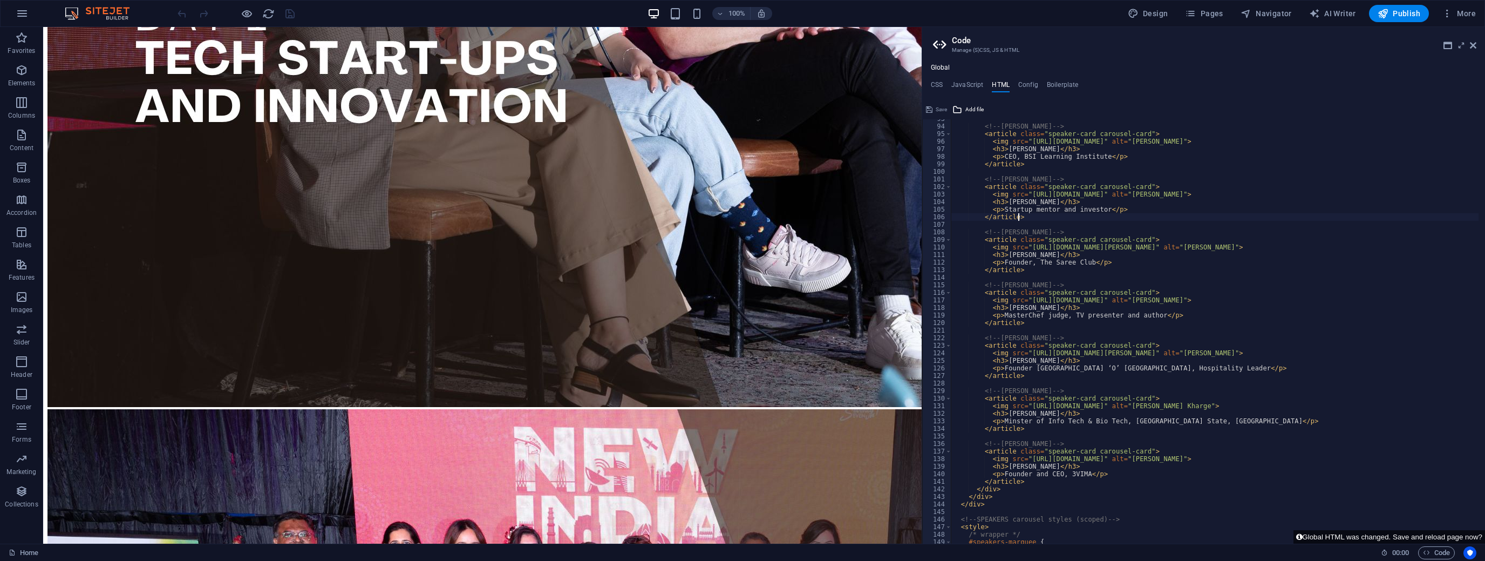
click at [1027, 351] on div "<!-- [PERSON_NAME] --> < article class = "speaker-card carousel-card" > < img s…" at bounding box center [1331, 331] width 761 height 433
click at [966, 107] on span "Add file" at bounding box center [974, 109] width 18 height 13
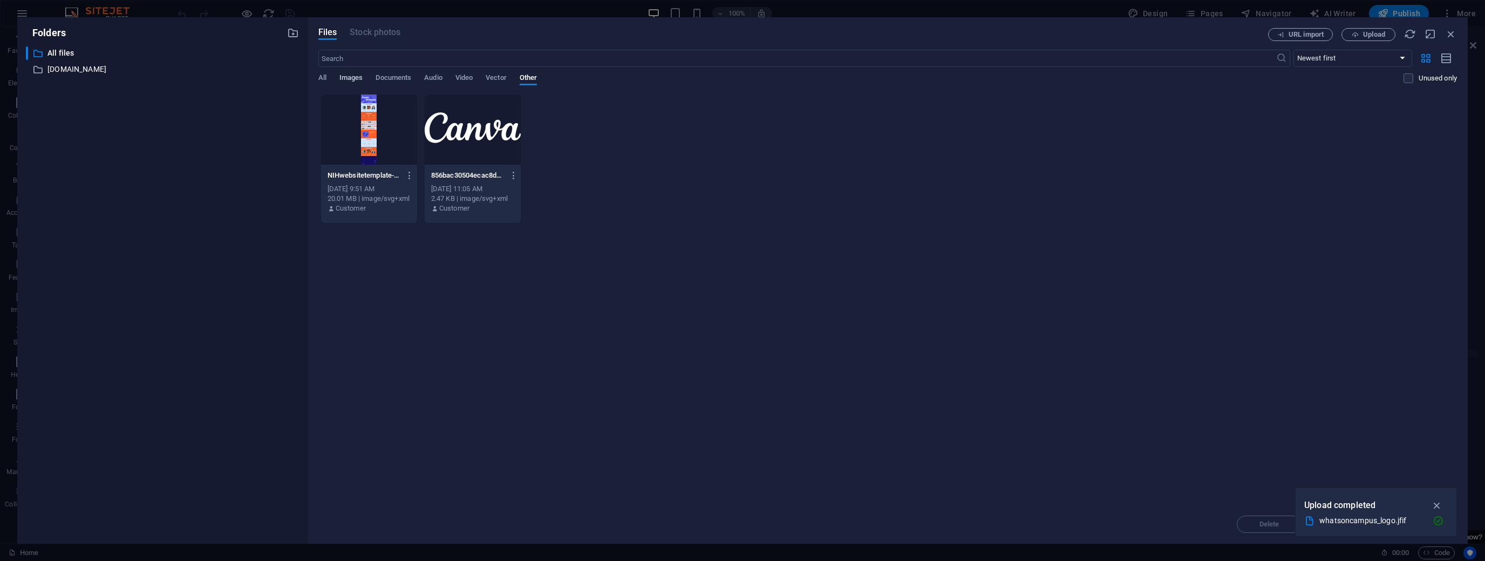
click at [347, 79] on span "Images" at bounding box center [351, 78] width 24 height 15
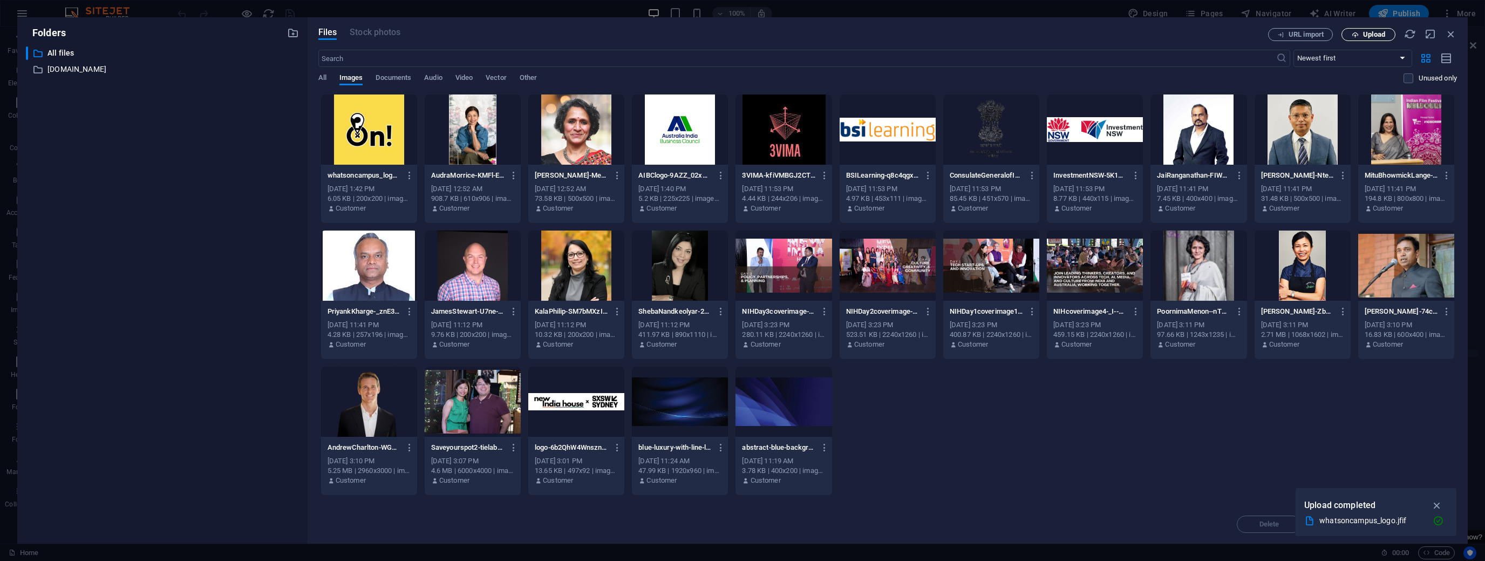
click at [1364, 31] on span "Upload" at bounding box center [1374, 34] width 22 height 6
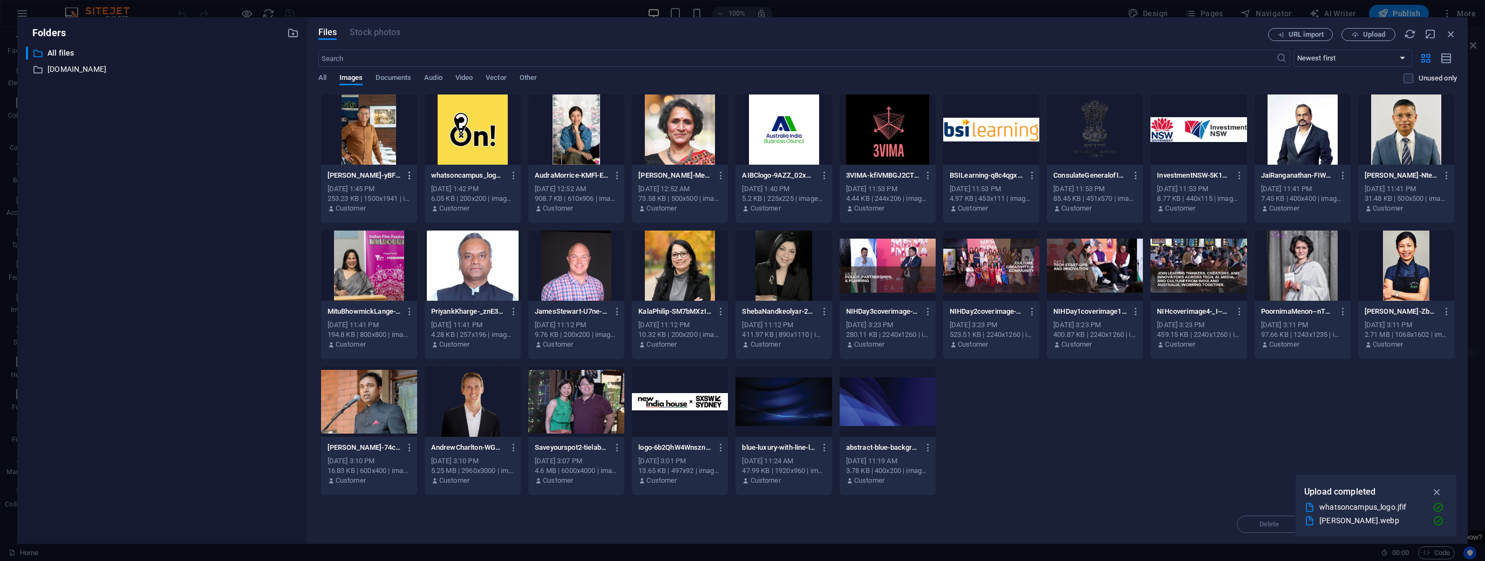
click at [408, 172] on icon "button" at bounding box center [410, 176] width 10 height 10
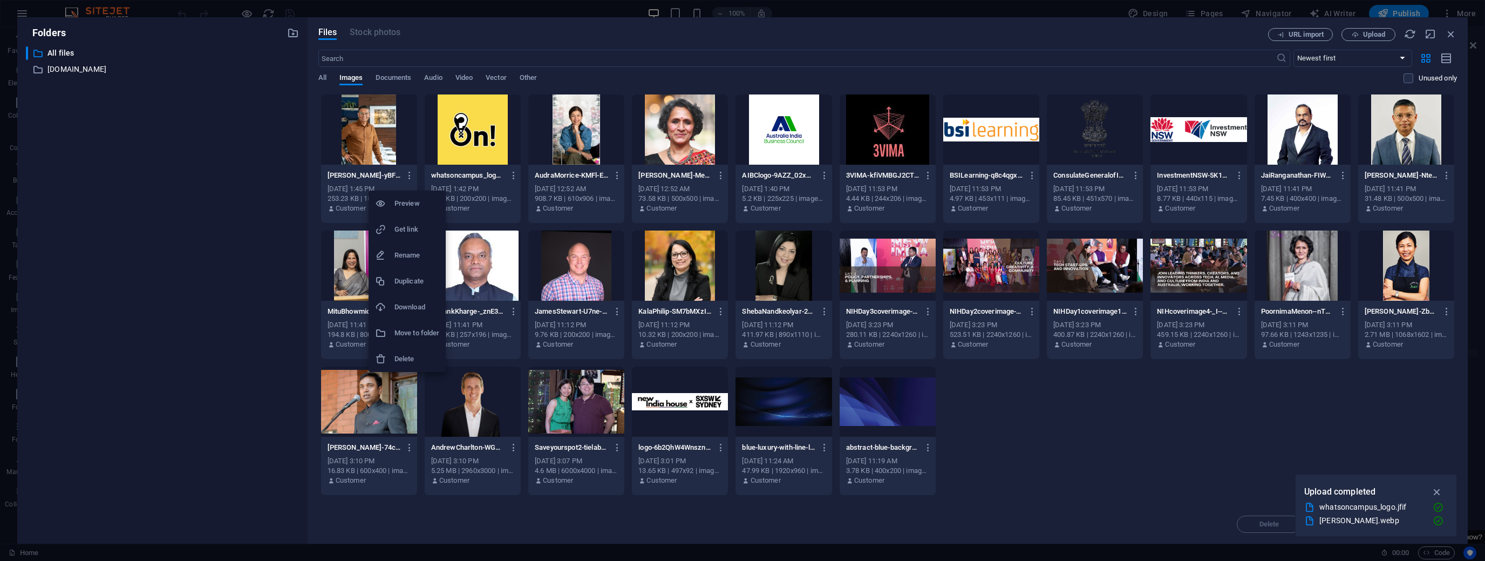
click at [401, 225] on h6 "Get link" at bounding box center [416, 229] width 45 height 13
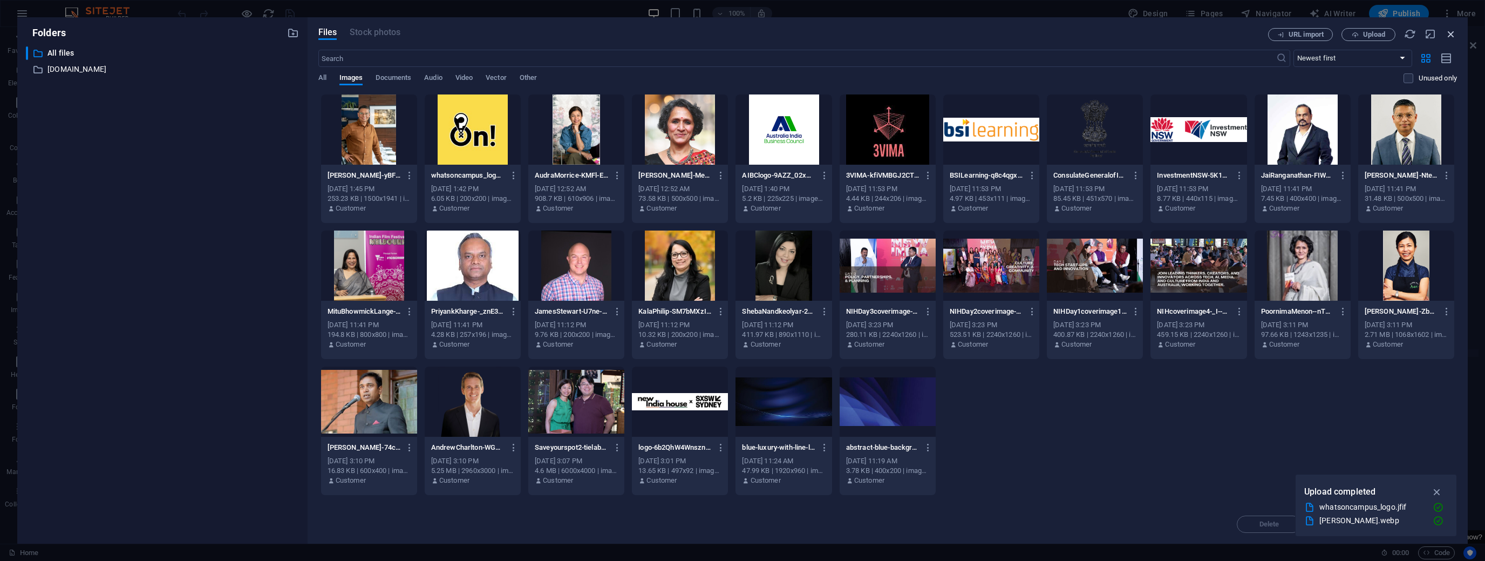
click at [1450, 35] on icon "button" at bounding box center [1451, 34] width 12 height 12
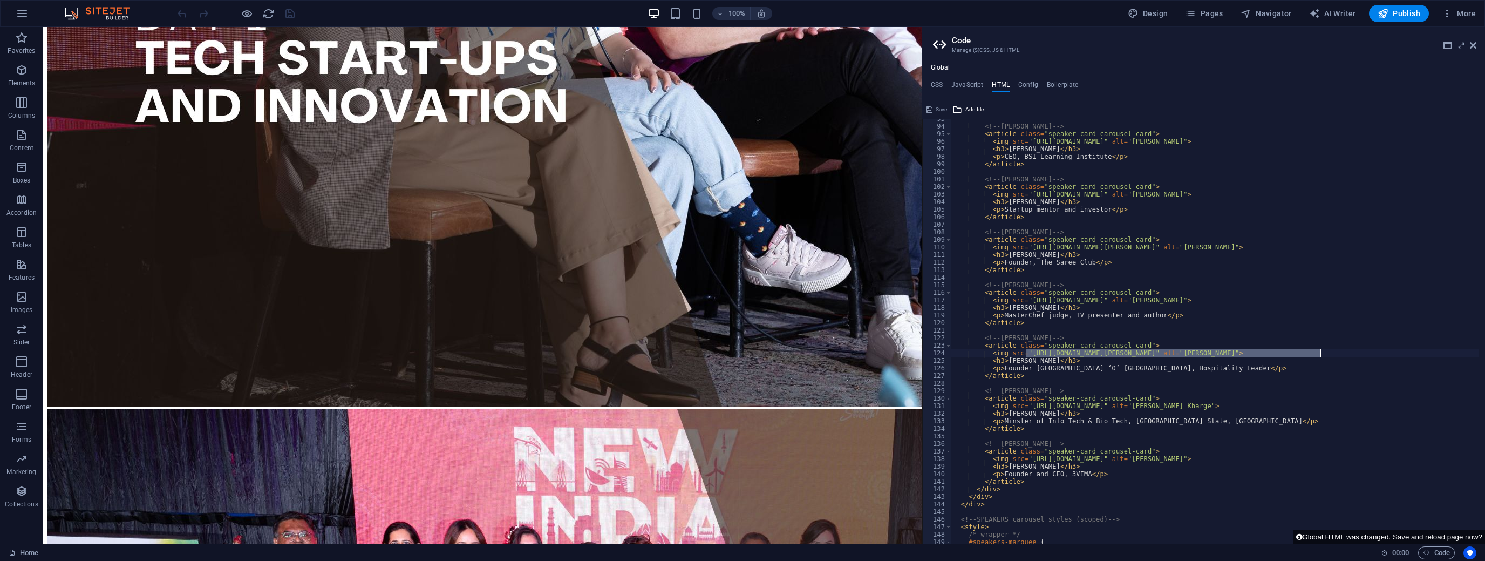
drag, startPoint x: 1025, startPoint y: 352, endPoint x: 1320, endPoint y: 351, distance: 294.6
click at [1320, 351] on div "<!-- [PERSON_NAME] --> < article class = "speaker-card carousel-card" > < img s…" at bounding box center [1331, 331] width 761 height 433
paste textarea "603915/[PERSON_NAME]-yBFDlKHvHybRM0jDZ3_LBg.webp"
type textarea "<img src="[URL][DOMAIN_NAME][PERSON_NAME]" alt="[PERSON_NAME]">"
click at [1362, 535] on button "Global HTML was changed. Save and reload page now?" at bounding box center [1389, 536] width 192 height 13
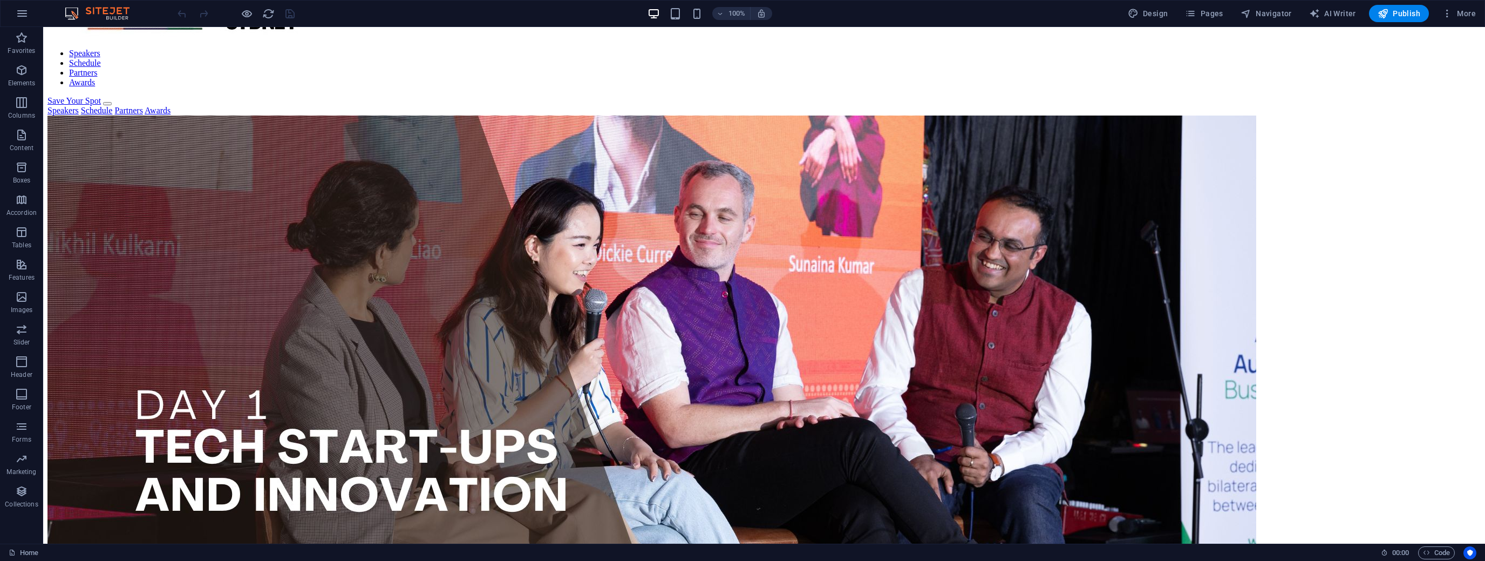
scroll to position [86, 0]
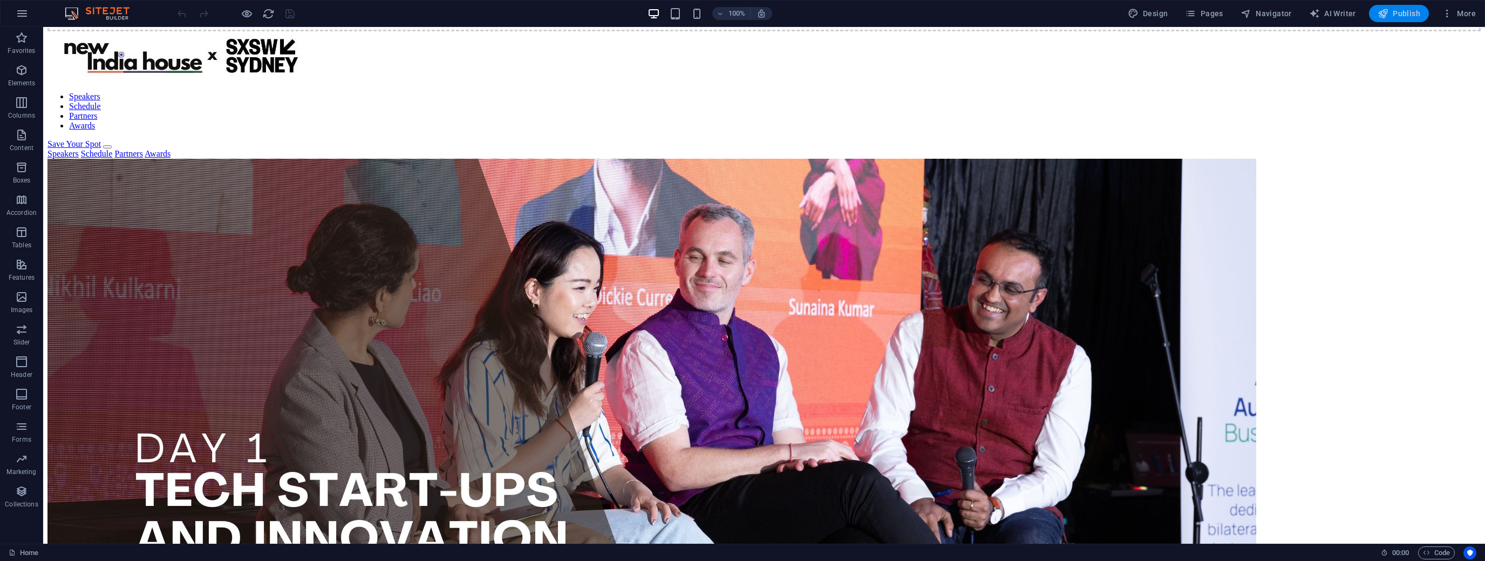
click at [1396, 8] on span "Publish" at bounding box center [1399, 13] width 43 height 11
